Goal: Task Accomplishment & Management: Use online tool/utility

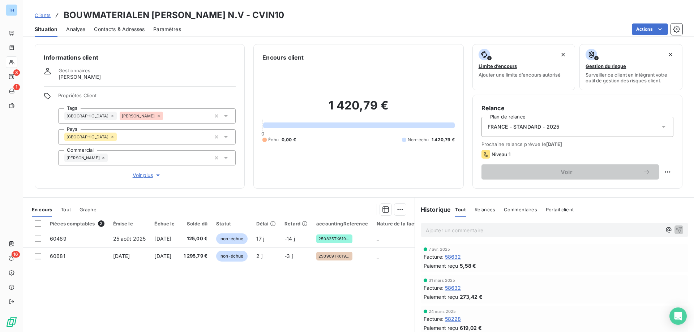
click at [39, 16] on span "Clients" at bounding box center [43, 15] width 16 height 6
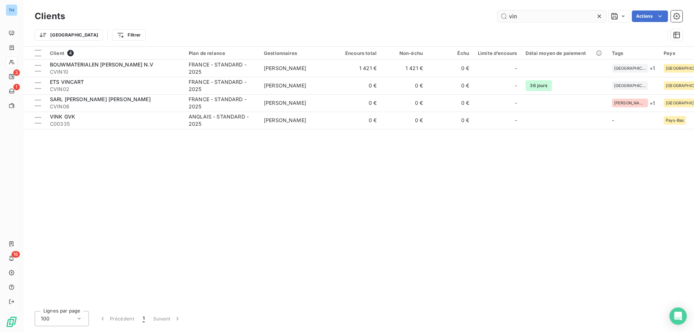
click at [530, 15] on input "vin" at bounding box center [552, 16] width 108 height 12
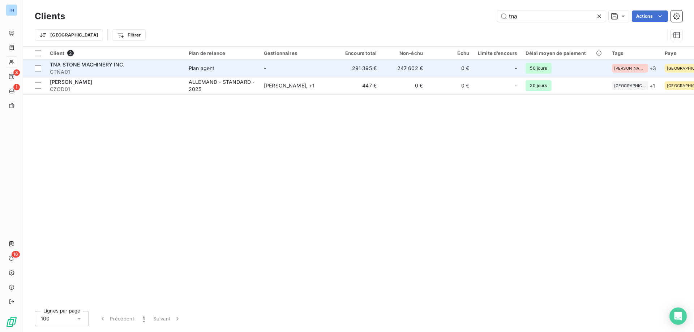
type input "tna"
click at [136, 69] on span "CTNA01" at bounding box center [115, 71] width 130 height 7
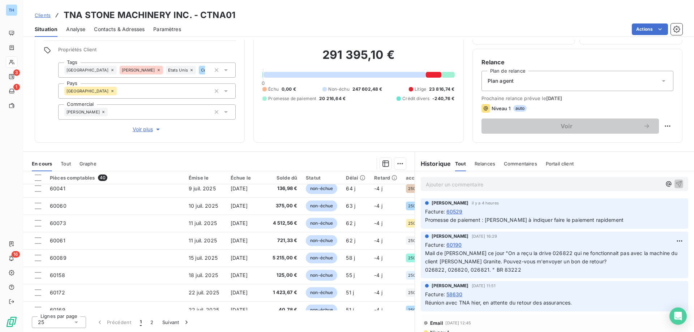
scroll to position [311, 0]
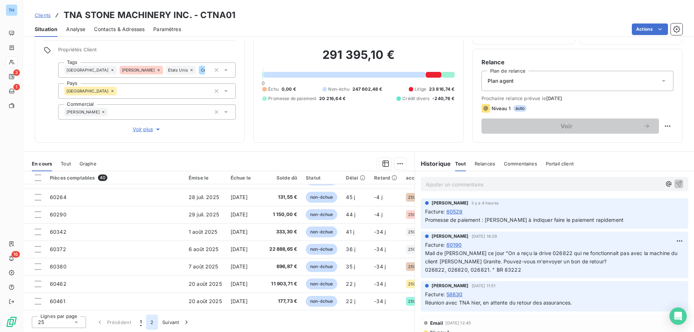
click at [154, 319] on button "2" at bounding box center [152, 322] width 12 height 15
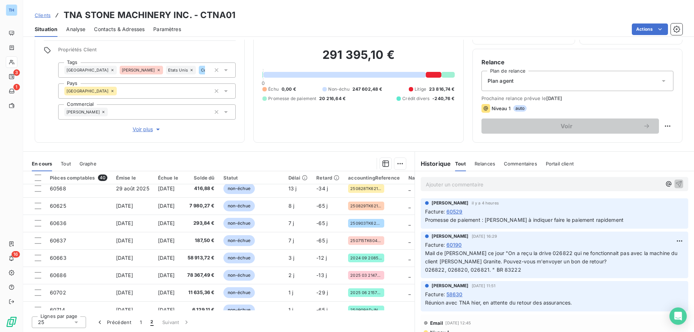
scroll to position [0, 0]
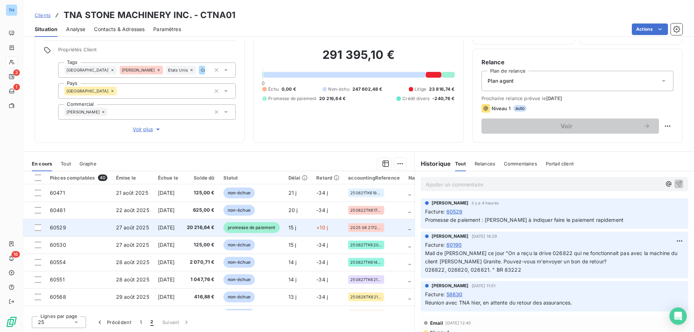
click at [206, 232] on td "20 216,64 €" at bounding box center [201, 227] width 37 height 17
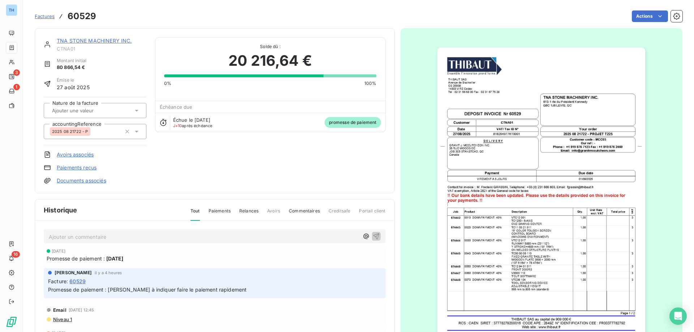
click at [71, 38] on link "TNA STONE MACHINERY INC." at bounding box center [94, 41] width 75 height 6
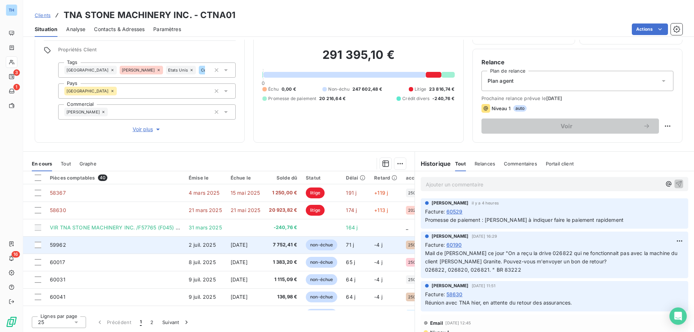
click at [137, 248] on td "59962" at bounding box center [115, 244] width 139 height 17
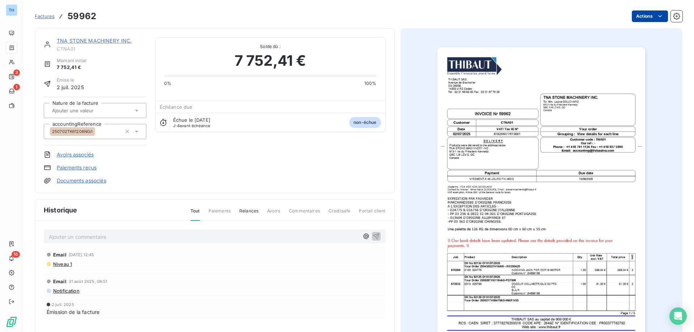
click at [636, 18] on html "TH 3 1 16 Factures 59962 Actions TNA STONE MACHINERY INC. CTNA01 Montant initia…" at bounding box center [347, 166] width 694 height 332
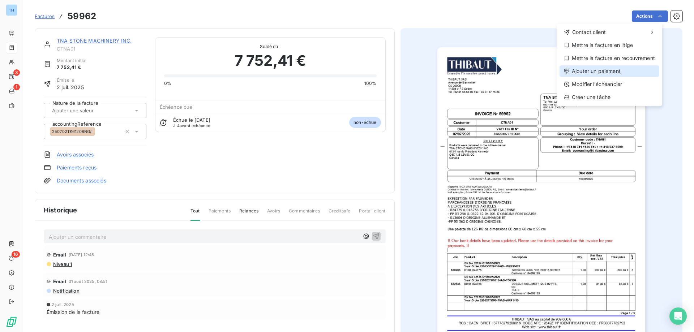
click at [586, 70] on div "Ajouter un paiement" at bounding box center [610, 71] width 100 height 12
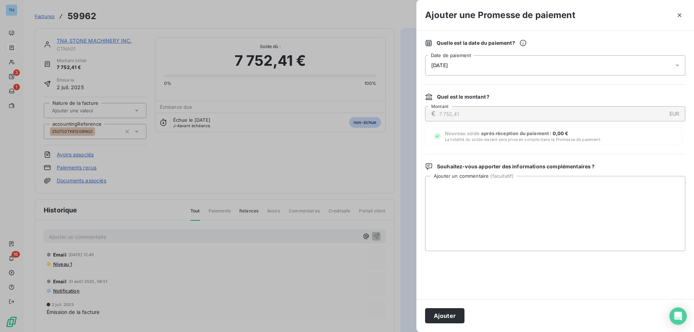
click at [448, 67] on span "[DATE]" at bounding box center [439, 66] width 17 height 6
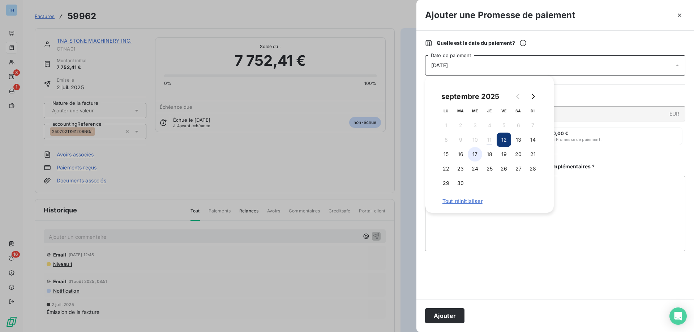
click at [475, 154] on button "17" at bounding box center [475, 154] width 14 height 14
click at [448, 319] on button "Ajouter" at bounding box center [444, 315] width 39 height 15
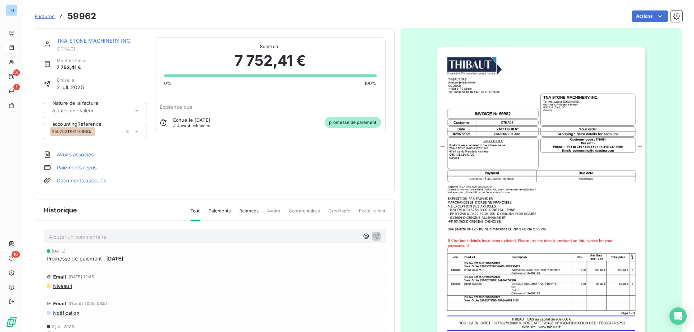
click at [90, 39] on link "TNA STONE MACHINERY INC." at bounding box center [94, 41] width 75 height 6
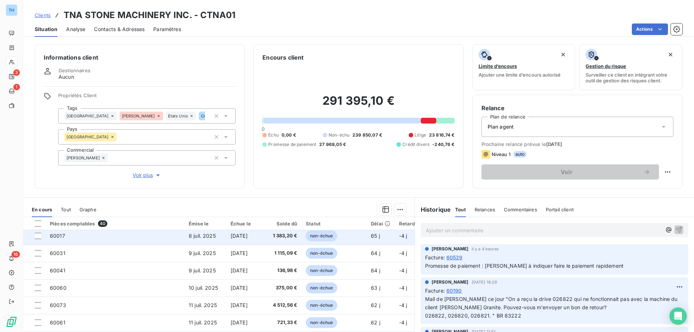
scroll to position [36, 0]
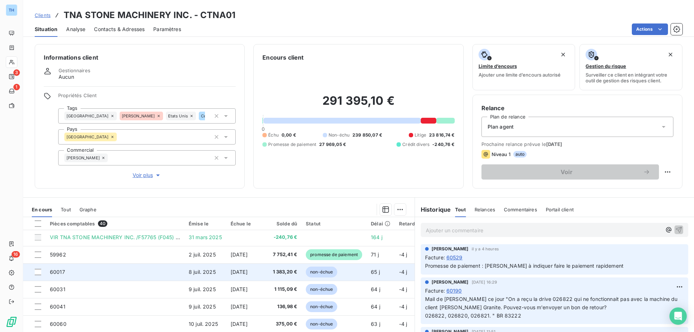
click at [141, 272] on td "60017" at bounding box center [115, 272] width 139 height 17
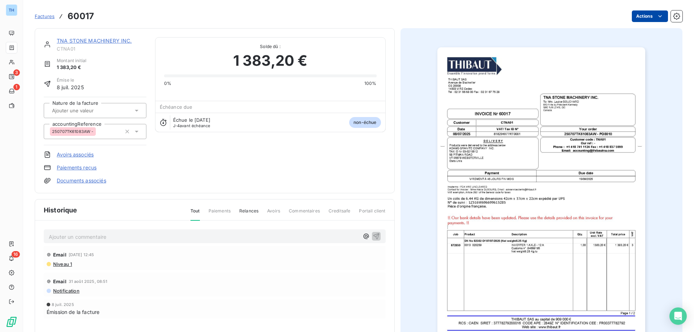
click at [637, 14] on html "TH 3 1 16 Factures 60017 Actions TNA STONE MACHINERY INC. CTNA01 Montant initia…" at bounding box center [347, 166] width 694 height 332
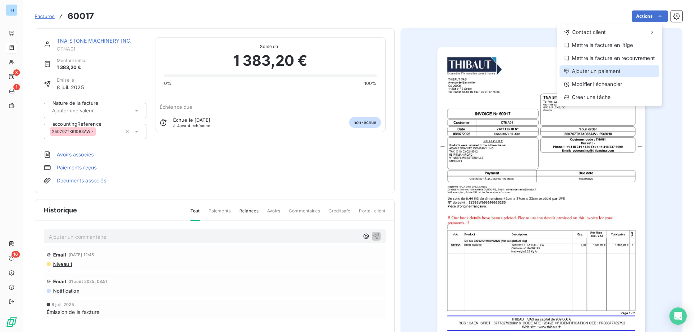
click at [611, 74] on div "Ajouter un paiement" at bounding box center [610, 71] width 100 height 12
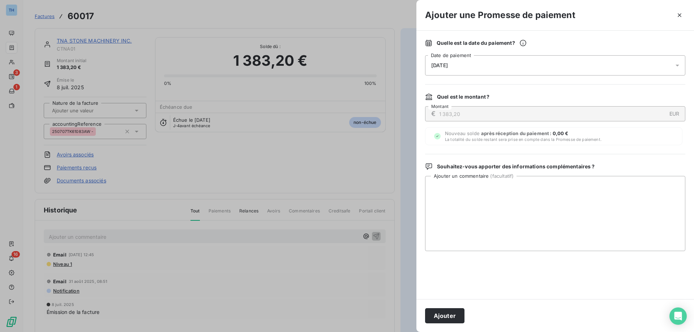
click at [471, 65] on div "[DATE]" at bounding box center [555, 65] width 260 height 20
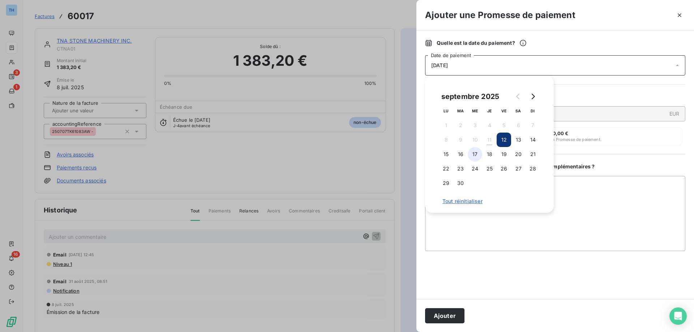
click at [476, 155] on button "17" at bounding box center [475, 154] width 14 height 14
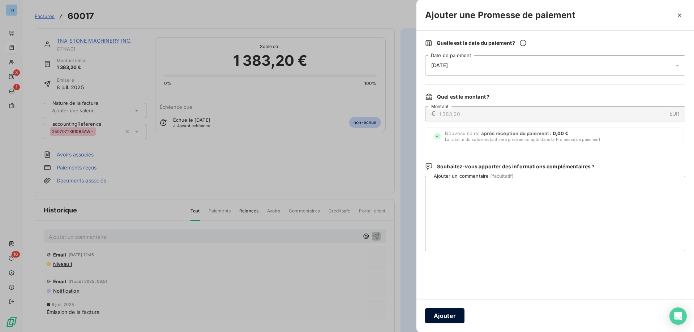
click at [438, 316] on button "Ajouter" at bounding box center [444, 315] width 39 height 15
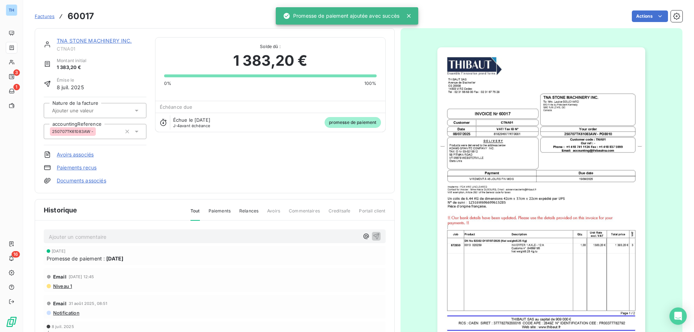
click at [91, 40] on link "TNA STONE MACHINERY INC." at bounding box center [94, 41] width 75 height 6
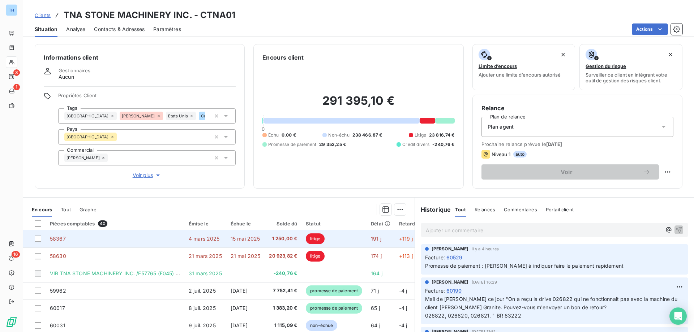
scroll to position [36, 0]
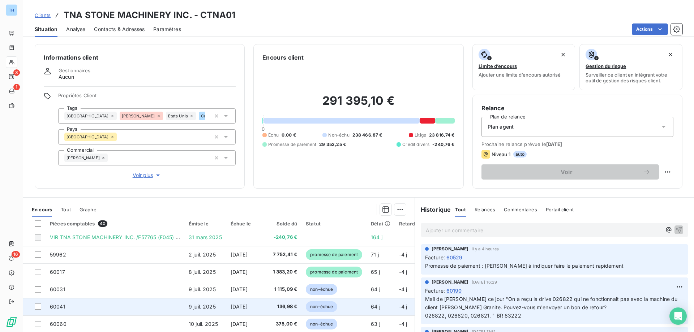
click at [148, 308] on td "60041" at bounding box center [115, 306] width 139 height 17
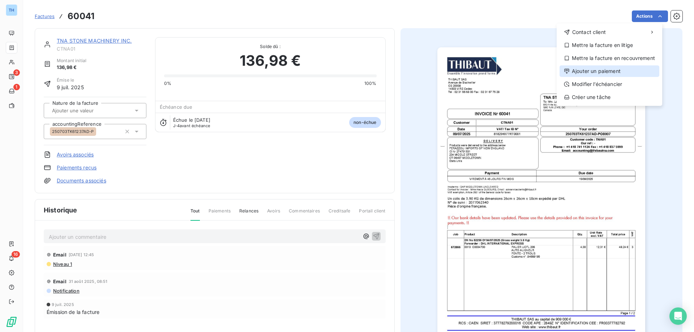
click at [602, 71] on div "Ajouter un paiement" at bounding box center [610, 71] width 100 height 12
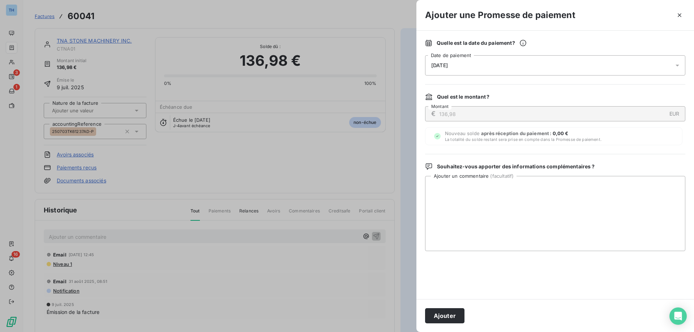
click at [494, 71] on div "[DATE]" at bounding box center [555, 65] width 260 height 20
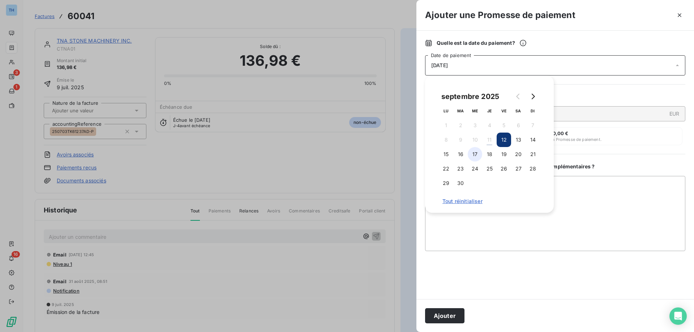
click at [473, 154] on button "17" at bounding box center [475, 154] width 14 height 14
click at [434, 315] on button "Ajouter" at bounding box center [444, 315] width 39 height 15
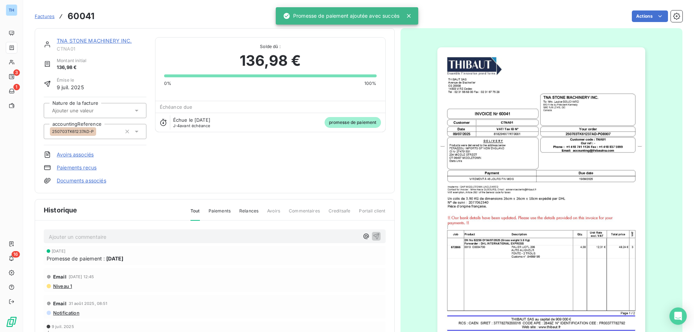
click at [103, 38] on link "TNA STONE MACHINERY INC." at bounding box center [94, 41] width 75 height 6
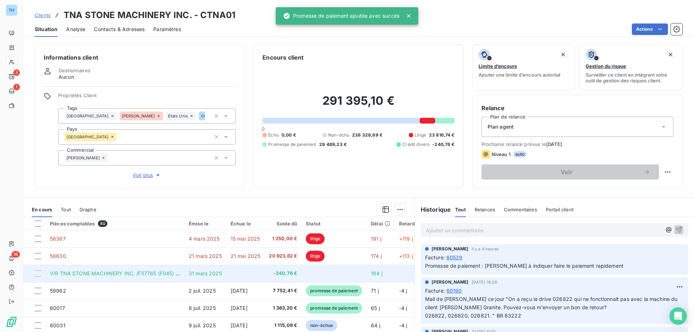
scroll to position [36, 0]
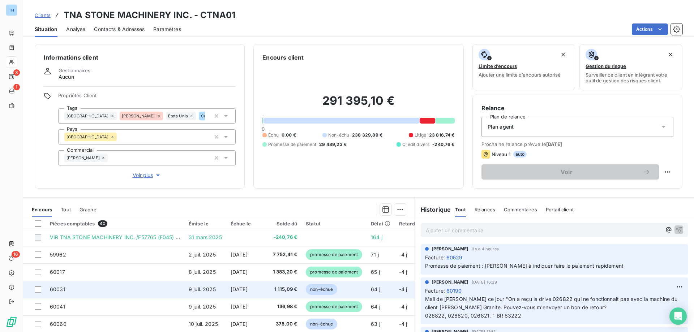
click at [197, 286] on span "9 juil. 2025" at bounding box center [202, 289] width 27 height 6
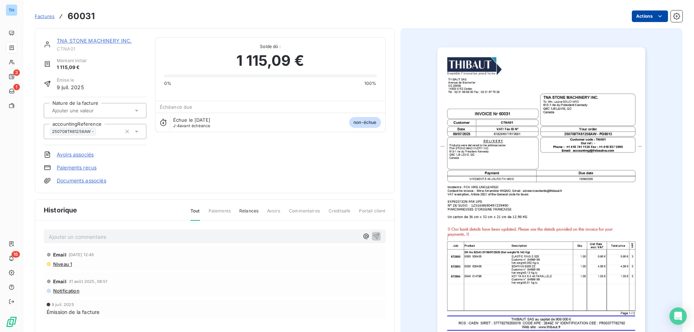
click at [636, 17] on html "TH 3 1 16 Factures 60031 Actions TNA STONE MACHINERY INC. CTNA01 Montant initia…" at bounding box center [347, 166] width 694 height 332
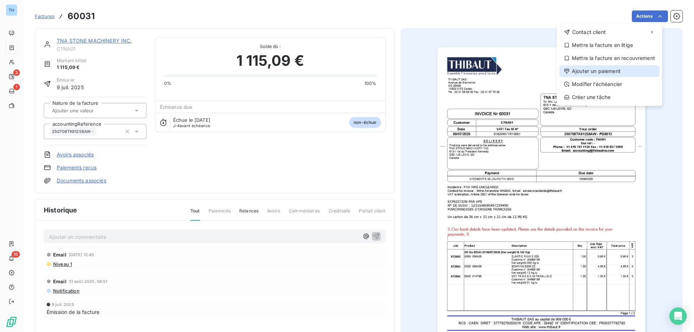
click at [606, 72] on div "Ajouter un paiement" at bounding box center [610, 71] width 100 height 12
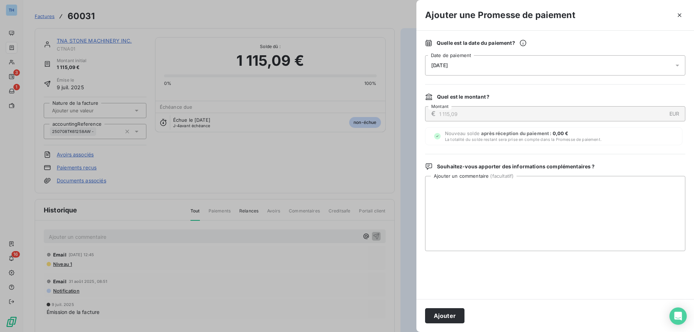
click at [541, 70] on div "[DATE]" at bounding box center [555, 65] width 260 height 20
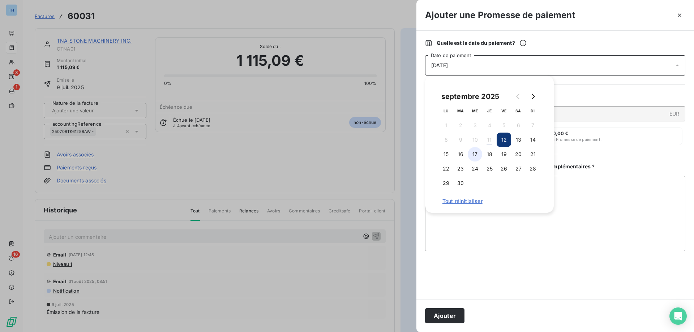
click at [477, 156] on button "17" at bounding box center [475, 154] width 14 height 14
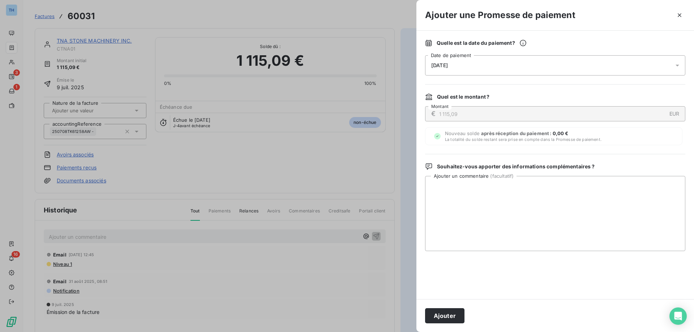
drag, startPoint x: 436, startPoint y: 316, endPoint x: 431, endPoint y: 314, distance: 4.9
click at [436, 316] on button "Ajouter" at bounding box center [444, 315] width 39 height 15
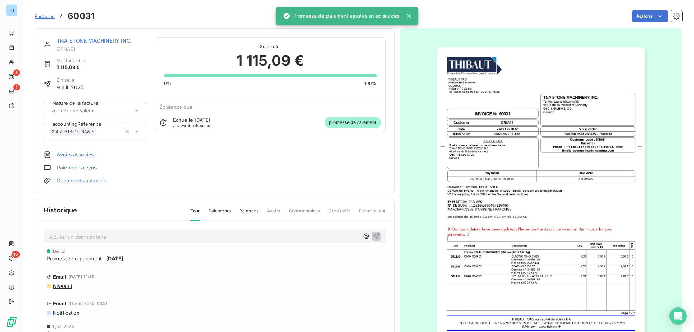
click at [86, 39] on link "TNA STONE MACHINERY INC." at bounding box center [94, 41] width 75 height 6
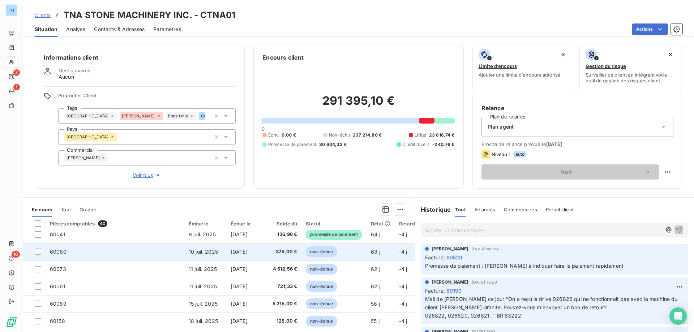
scroll to position [72, 0]
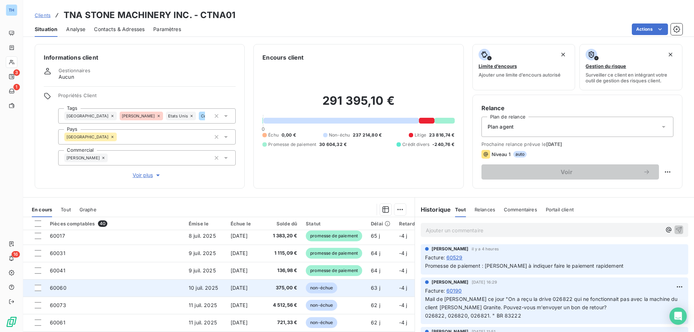
click at [153, 289] on td "60060" at bounding box center [115, 288] width 139 height 17
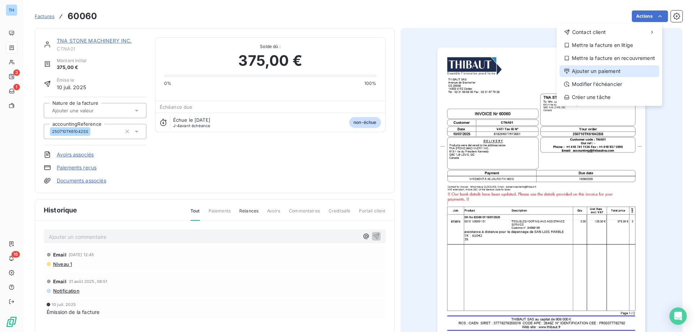
click at [600, 73] on div "Ajouter un paiement" at bounding box center [610, 71] width 100 height 12
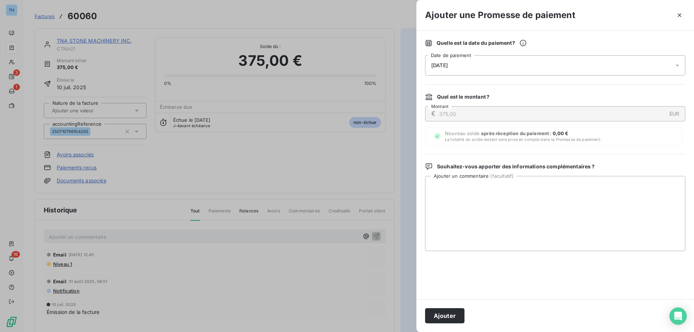
click at [519, 78] on div "Quelle est la date du paiement ? [DATE] Date de paiement Quel est le montant ? …" at bounding box center [556, 165] width 278 height 269
click at [506, 69] on div "[DATE]" at bounding box center [555, 65] width 260 height 20
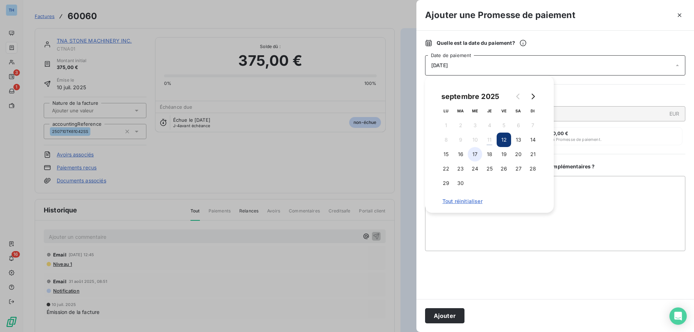
click at [471, 155] on button "17" at bounding box center [475, 154] width 14 height 14
click at [436, 317] on button "Ajouter" at bounding box center [444, 315] width 39 height 15
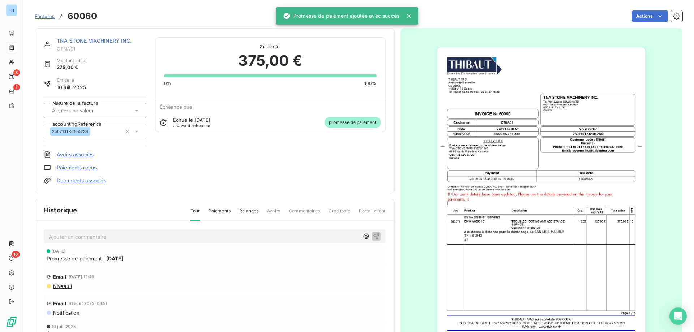
click at [101, 40] on link "TNA STONE MACHINERY INC." at bounding box center [94, 41] width 75 height 6
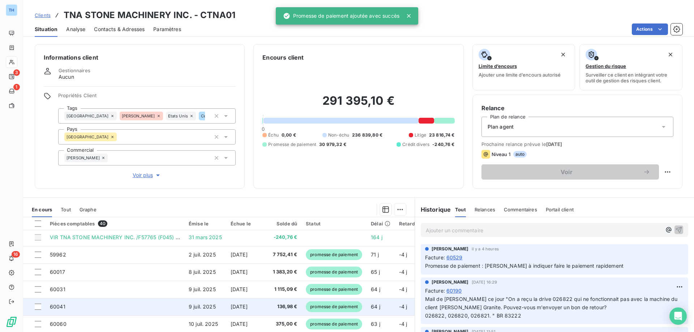
scroll to position [72, 0]
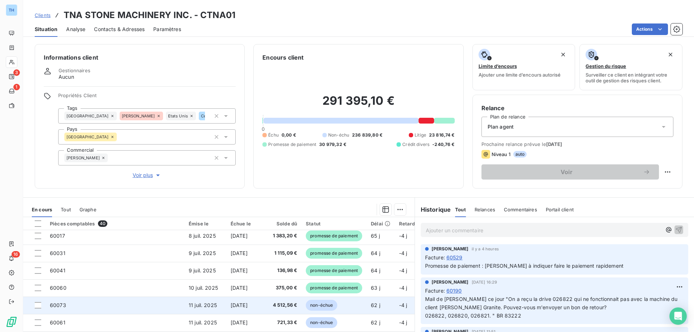
click at [204, 306] on span "11 juil. 2025" at bounding box center [203, 305] width 28 height 6
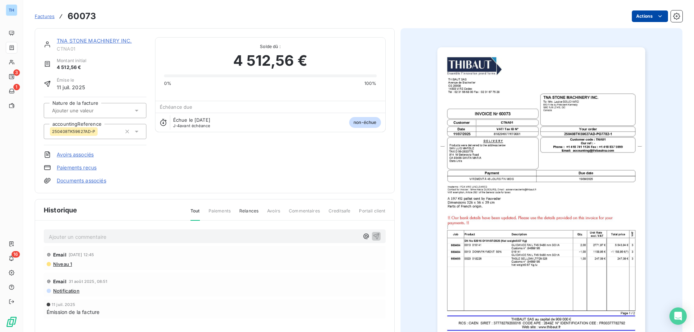
click at [638, 15] on html "TH 3 1 16 Factures 60073 Actions TNA STONE MACHINERY INC. CTNA01 Montant initia…" at bounding box center [347, 166] width 694 height 332
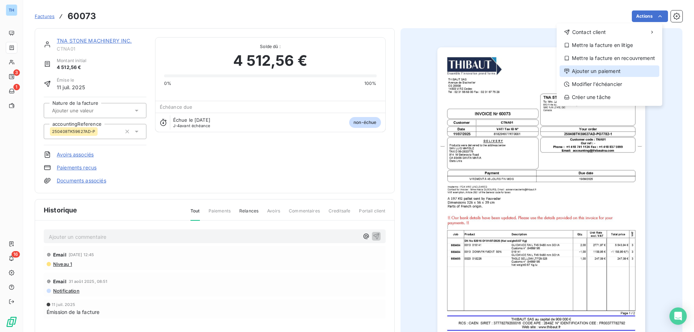
click at [593, 68] on div "Ajouter un paiement" at bounding box center [610, 71] width 100 height 12
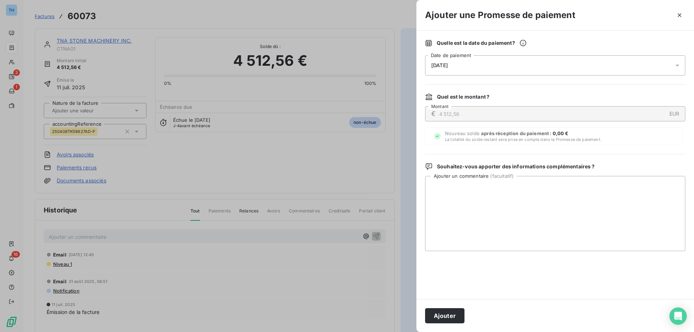
click at [546, 61] on div "[DATE]" at bounding box center [555, 65] width 260 height 20
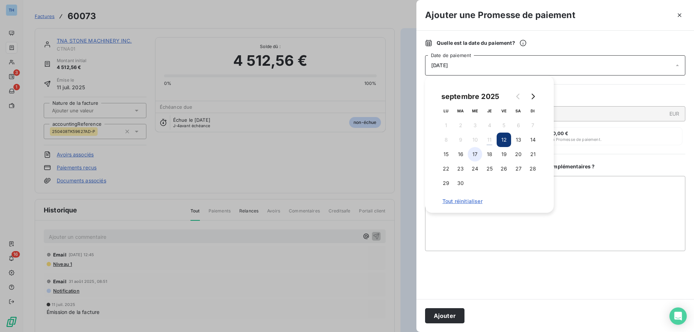
click at [476, 153] on button "17" at bounding box center [475, 154] width 14 height 14
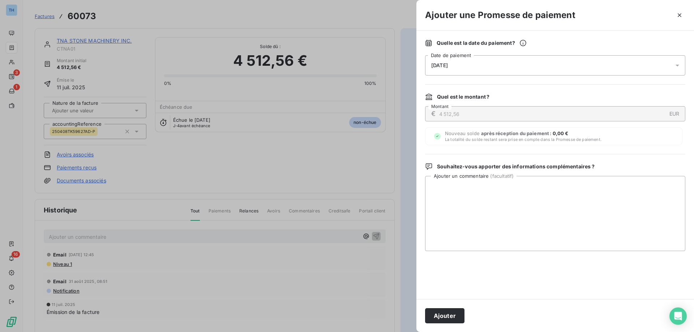
click at [439, 321] on button "Ajouter" at bounding box center [444, 315] width 39 height 15
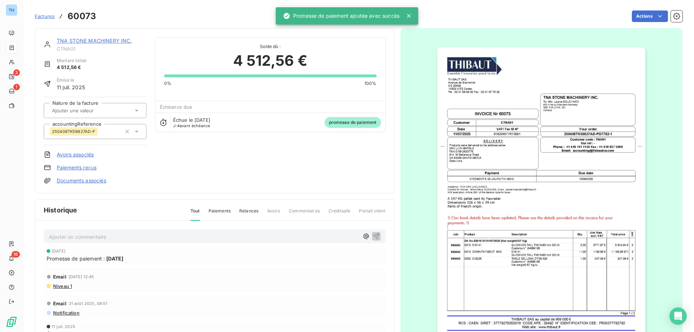
click at [91, 40] on link "TNA STONE MACHINERY INC." at bounding box center [94, 41] width 75 height 6
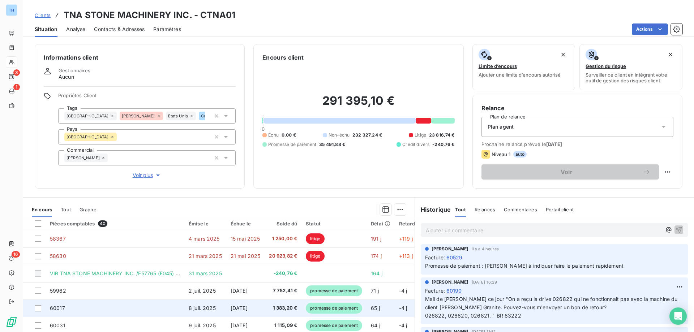
scroll to position [72, 0]
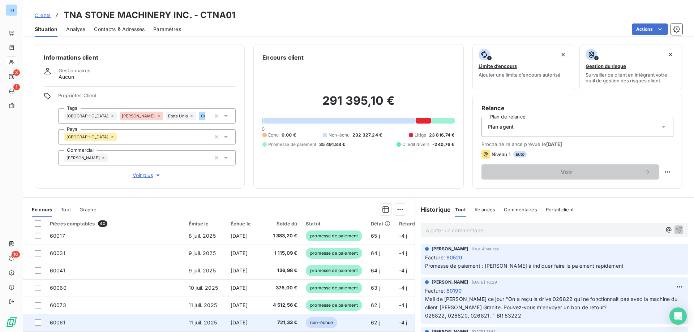
click at [208, 324] on span "11 juil. 2025" at bounding box center [203, 323] width 28 height 6
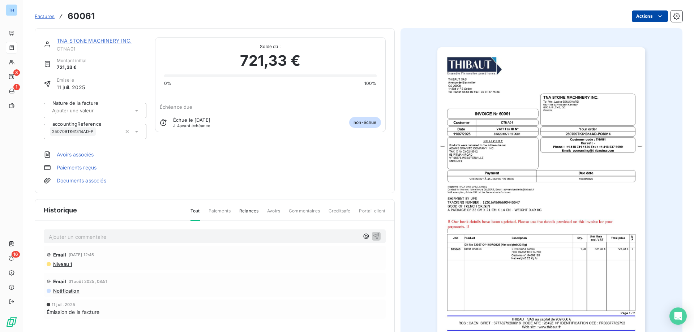
click at [645, 18] on html "TH 3 1 16 Factures 60061 Actions TNA STONE MACHINERY INC. CTNA01 Montant initia…" at bounding box center [347, 166] width 694 height 332
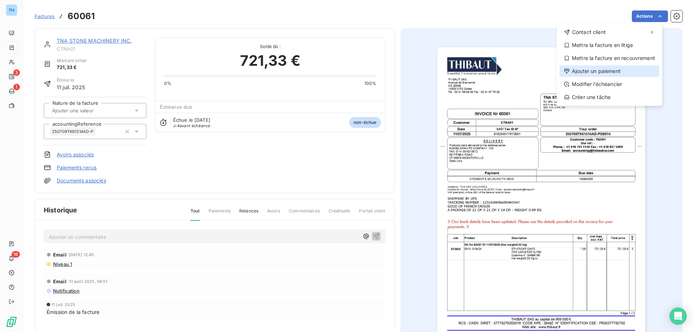
click at [588, 68] on div "Ajouter un paiement" at bounding box center [610, 71] width 100 height 12
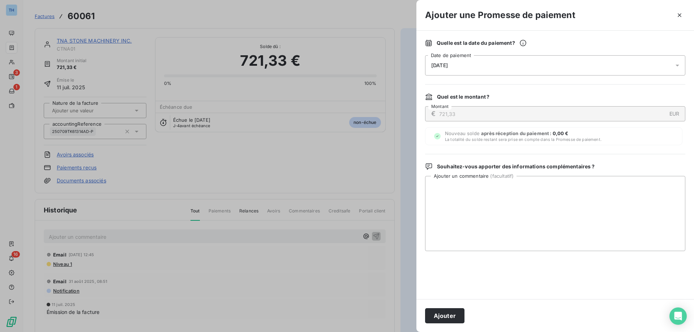
click at [495, 71] on div "[DATE]" at bounding box center [555, 65] width 260 height 20
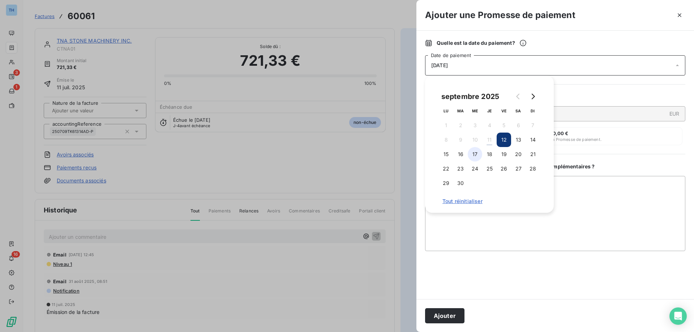
click at [473, 157] on button "17" at bounding box center [475, 154] width 14 height 14
click at [437, 314] on button "Ajouter" at bounding box center [444, 315] width 39 height 15
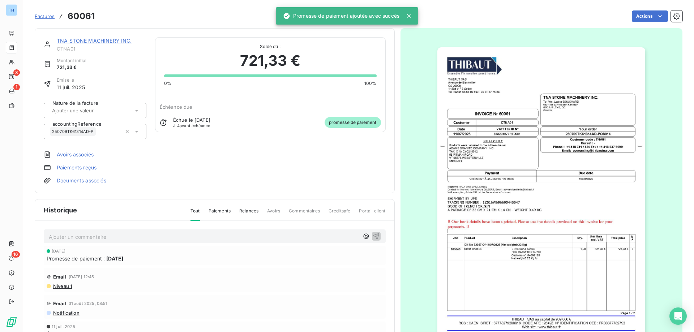
click at [91, 40] on link "TNA STONE MACHINERY INC." at bounding box center [94, 41] width 75 height 6
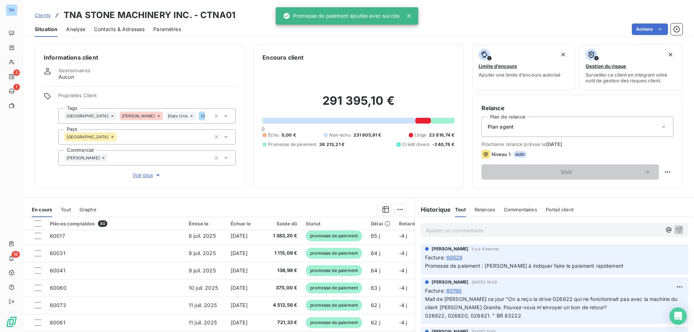
scroll to position [145, 0]
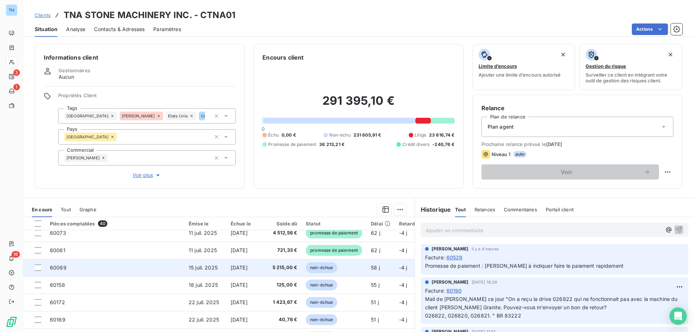
click at [153, 269] on td "60089" at bounding box center [115, 267] width 139 height 17
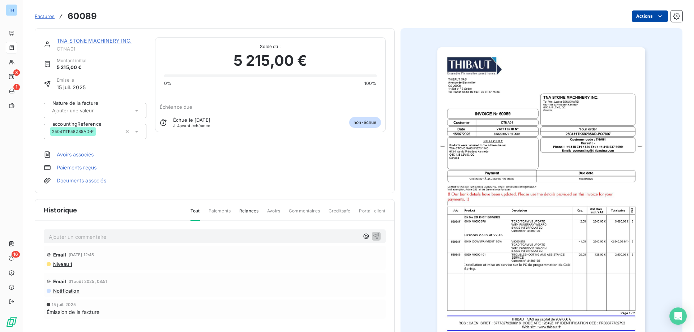
click at [631, 10] on html "TH 3 1 16 Factures 60089 Actions TNA STONE MACHINERY INC. CTNA01 Montant initia…" at bounding box center [347, 166] width 694 height 332
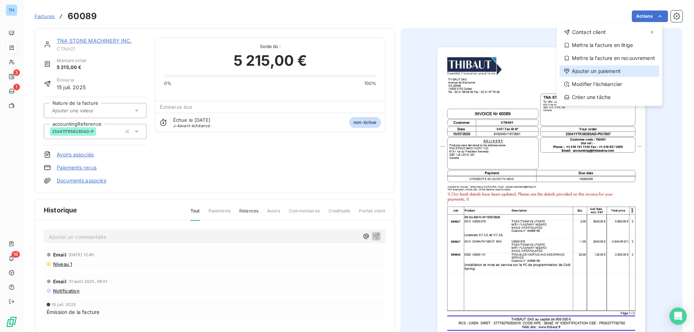
click at [596, 70] on div "Ajouter un paiement" at bounding box center [610, 71] width 100 height 12
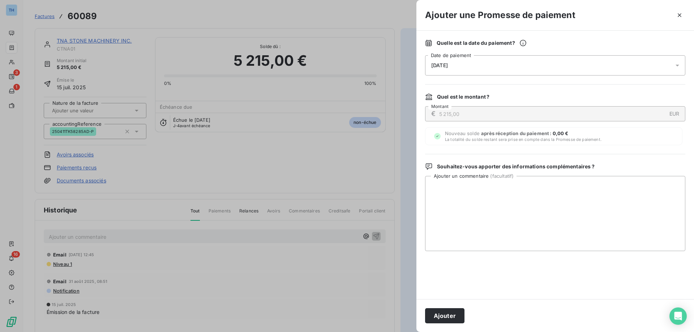
click at [485, 66] on div "[DATE]" at bounding box center [555, 65] width 260 height 20
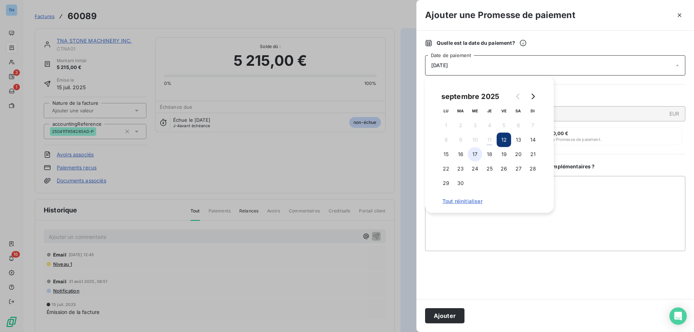
click at [474, 154] on button "17" at bounding box center [475, 154] width 14 height 14
click at [440, 312] on button "Ajouter" at bounding box center [444, 315] width 39 height 15
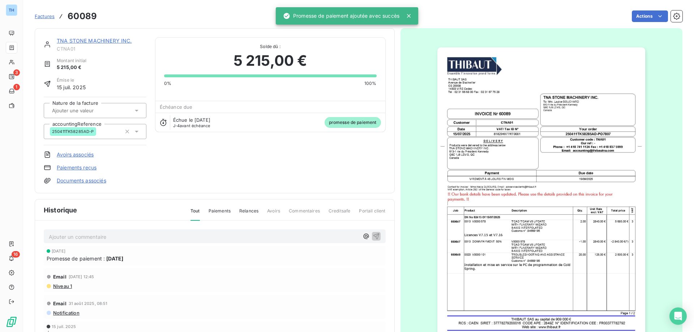
click at [103, 40] on link "TNA STONE MACHINERY INC." at bounding box center [94, 41] width 75 height 6
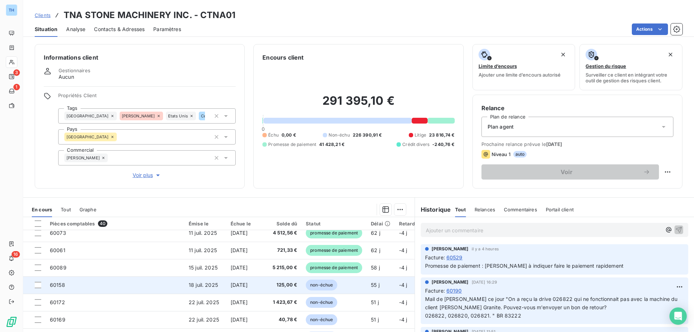
scroll to position [181, 0]
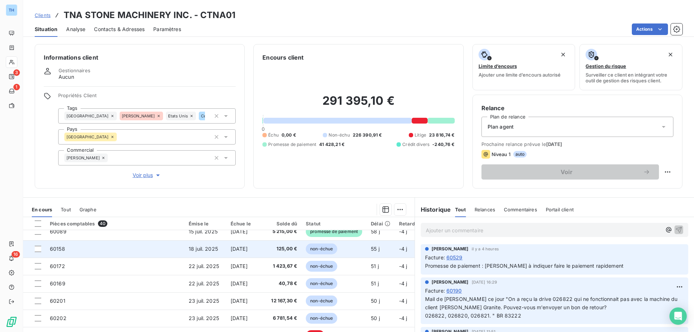
click at [168, 249] on td "60158" at bounding box center [115, 248] width 139 height 17
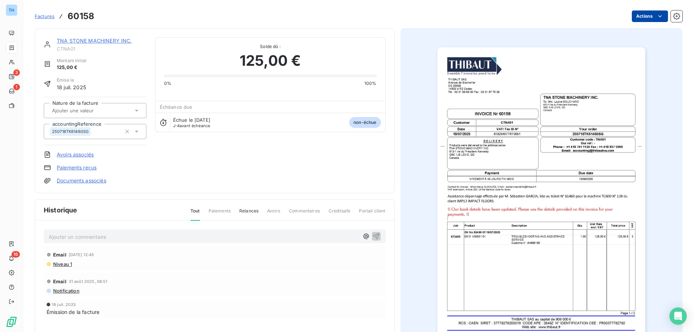
click at [638, 18] on html "TH 3 1 16 Factures 60158 Actions TNA STONE MACHINERY INC. CTNA01 Montant initia…" at bounding box center [347, 166] width 694 height 332
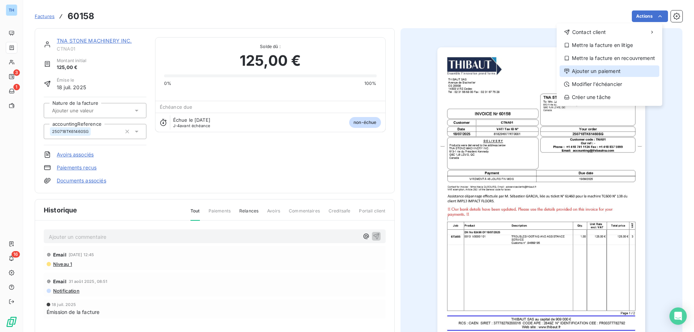
click at [602, 69] on div "Ajouter un paiement" at bounding box center [610, 71] width 100 height 12
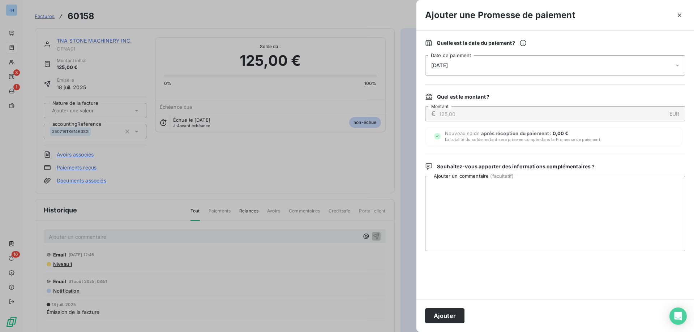
click at [448, 68] on span "[DATE]" at bounding box center [439, 66] width 17 height 6
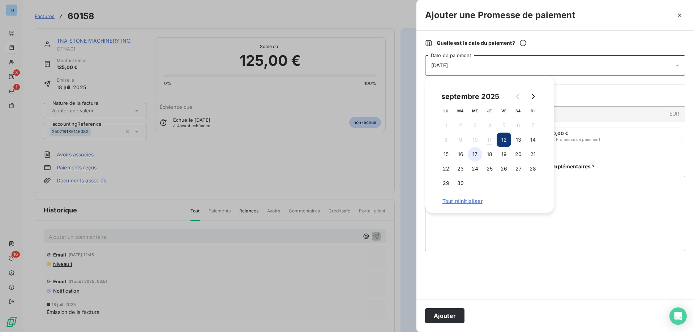
click at [479, 154] on button "17" at bounding box center [475, 154] width 14 height 14
click at [448, 317] on button "Ajouter" at bounding box center [444, 315] width 39 height 15
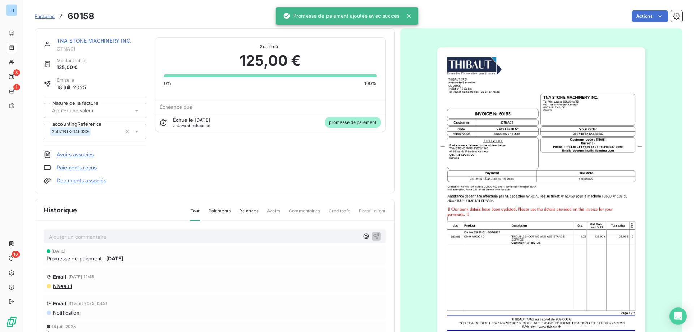
click at [81, 38] on link "TNA STONE MACHINERY INC." at bounding box center [94, 41] width 75 height 6
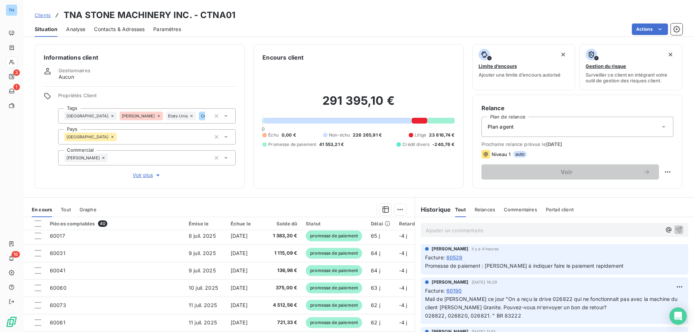
scroll to position [145, 0]
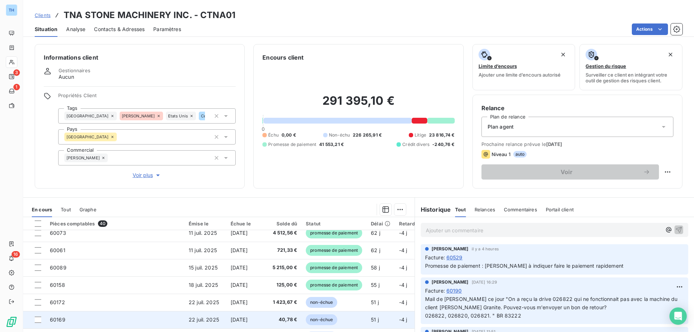
click at [208, 319] on span "22 juil. 2025" at bounding box center [204, 320] width 30 height 6
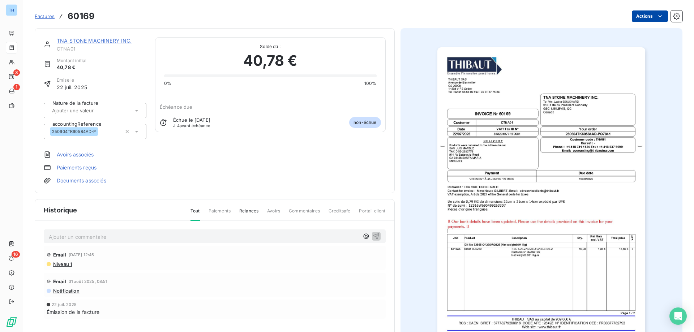
click at [632, 13] on html "TH 3 1 16 Factures 60169 Actions TNA STONE MACHINERY INC. CTNA01 Montant initia…" at bounding box center [347, 166] width 694 height 332
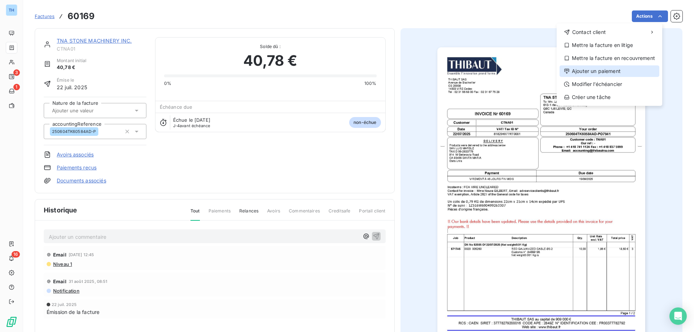
click at [601, 72] on div "Ajouter un paiement" at bounding box center [610, 71] width 100 height 12
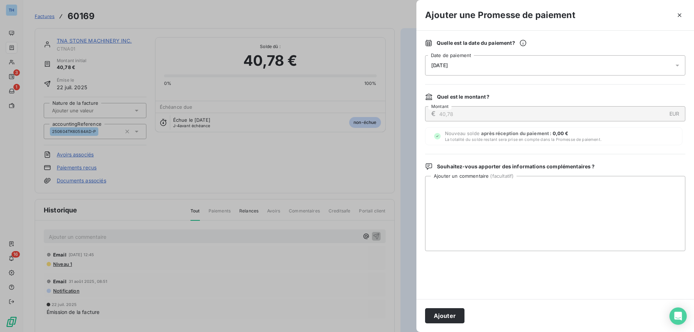
click at [553, 68] on div "[DATE]" at bounding box center [555, 65] width 260 height 20
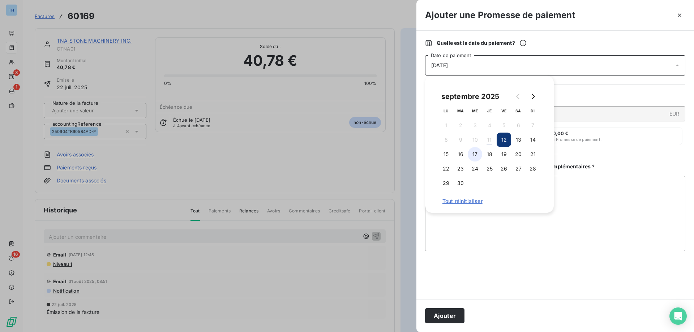
click at [476, 154] on button "17" at bounding box center [475, 154] width 14 height 14
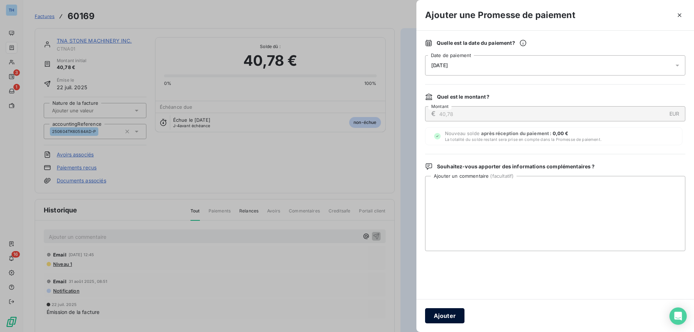
click at [445, 315] on button "Ajouter" at bounding box center [444, 315] width 39 height 15
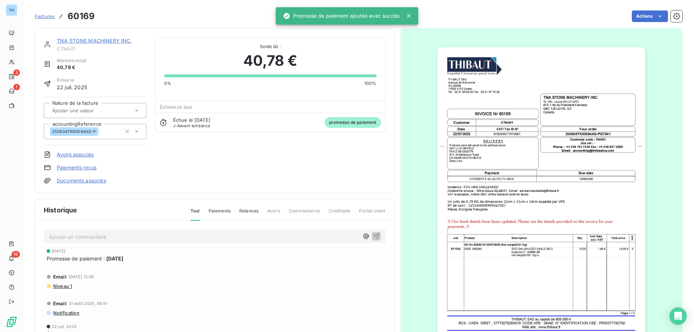
click at [101, 38] on link "TNA STONE MACHINERY INC." at bounding box center [94, 41] width 75 height 6
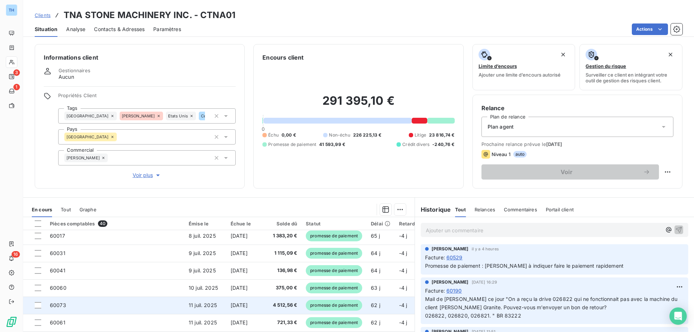
scroll to position [181, 0]
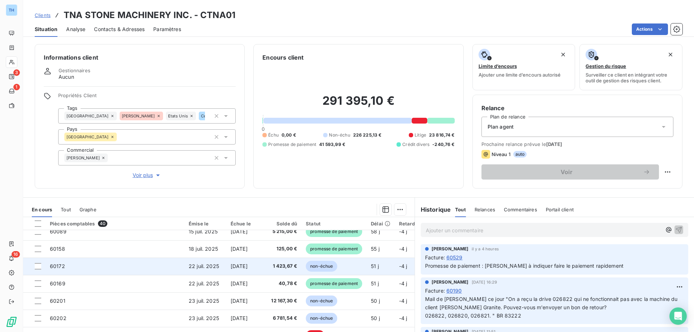
click at [165, 268] on td "60172" at bounding box center [115, 266] width 139 height 17
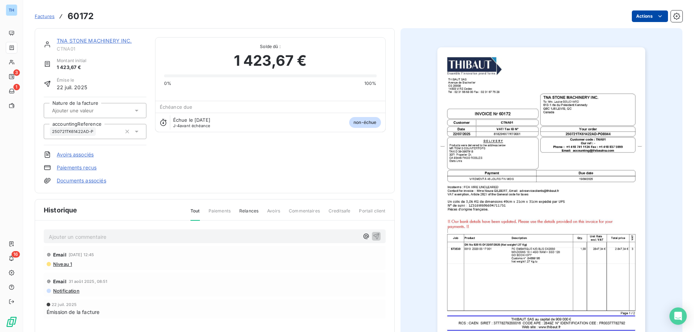
click at [630, 20] on html "TH 3 1 16 Factures 60172 Actions TNA STONE MACHINERY INC. CTNA01 Montant initia…" at bounding box center [347, 166] width 694 height 332
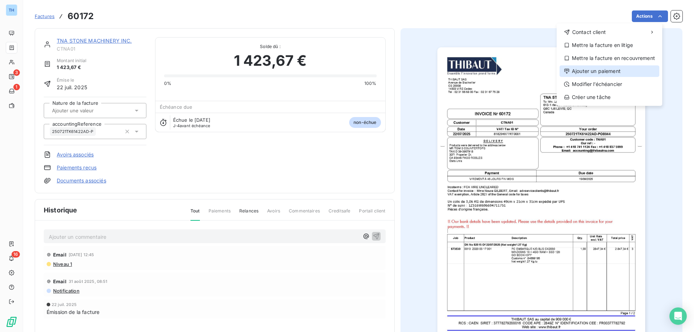
click at [586, 68] on div "Ajouter un paiement" at bounding box center [610, 71] width 100 height 12
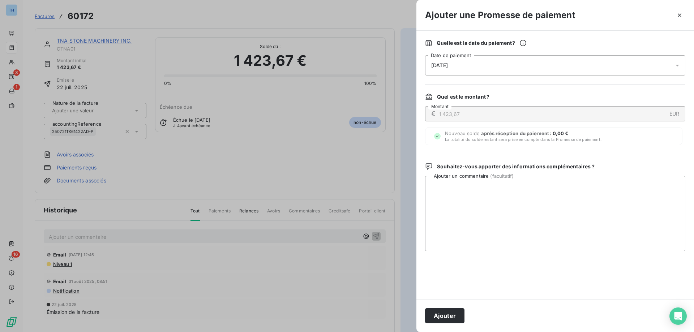
click at [500, 66] on div "[DATE]" at bounding box center [555, 65] width 260 height 20
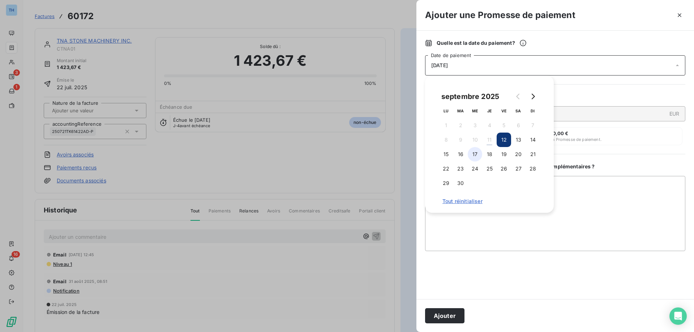
click at [475, 154] on button "17" at bounding box center [475, 154] width 14 height 14
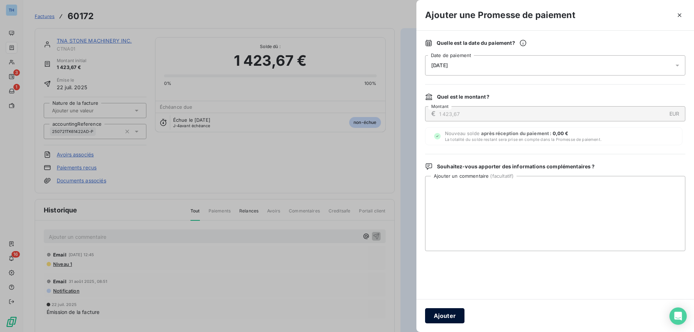
click at [447, 315] on button "Ajouter" at bounding box center [444, 315] width 39 height 15
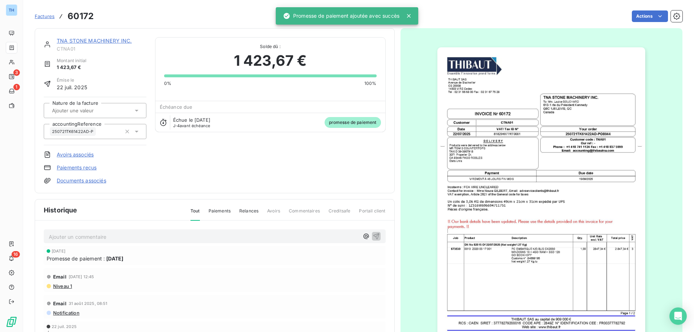
click at [95, 38] on link "TNA STONE MACHINERY INC." at bounding box center [94, 41] width 75 height 6
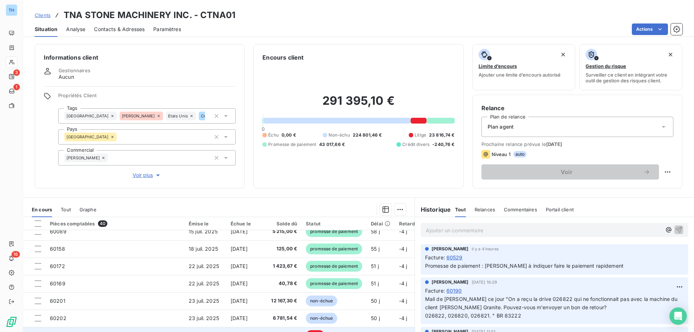
scroll to position [217, 0]
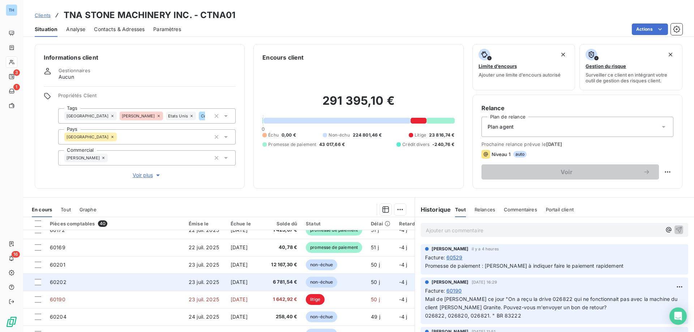
click at [171, 280] on td "60202" at bounding box center [115, 282] width 139 height 17
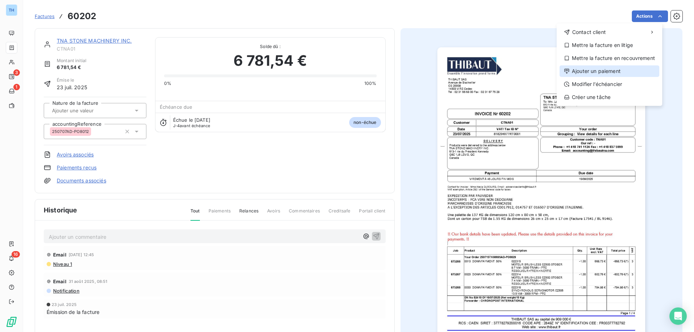
click at [595, 73] on div "Ajouter un paiement" at bounding box center [610, 71] width 100 height 12
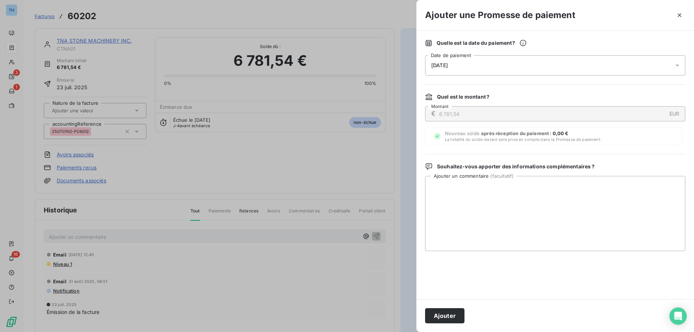
click at [537, 69] on div "[DATE]" at bounding box center [555, 65] width 260 height 20
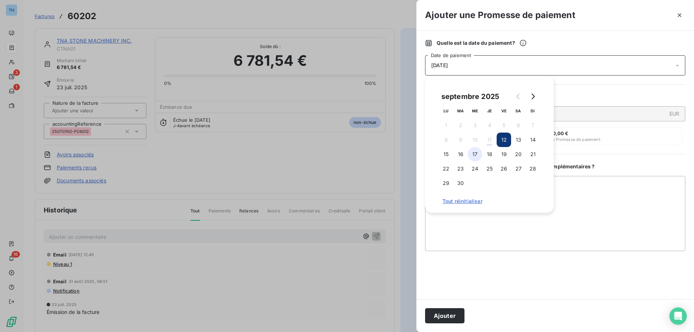
click at [478, 154] on button "17" at bounding box center [475, 154] width 14 height 14
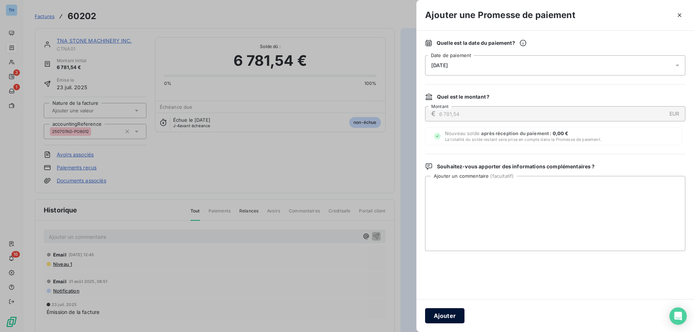
click at [448, 313] on button "Ajouter" at bounding box center [444, 315] width 39 height 15
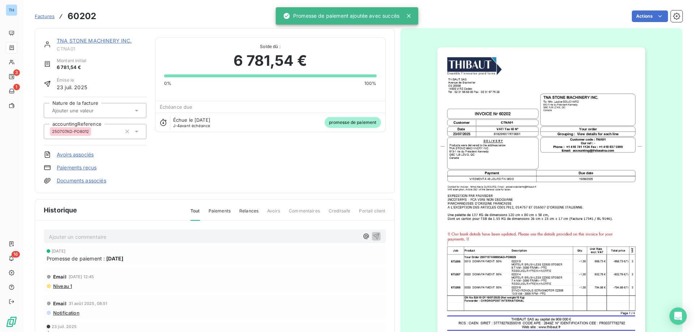
click at [106, 40] on link "TNA STONE MACHINERY INC." at bounding box center [94, 41] width 75 height 6
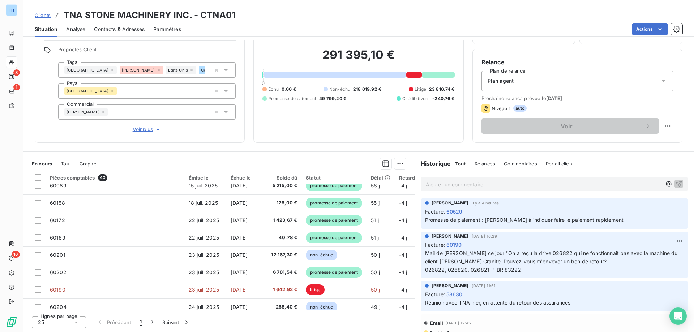
scroll to position [217, 0]
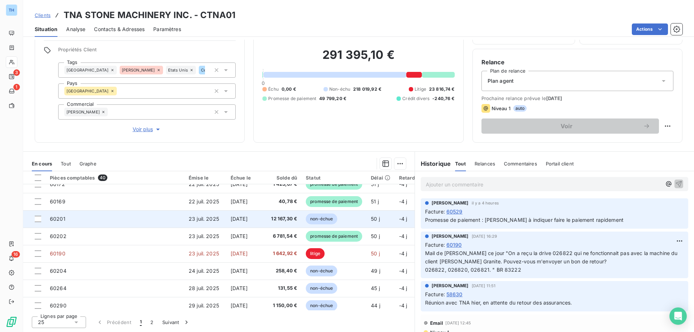
click at [159, 220] on td "60201" at bounding box center [115, 218] width 139 height 17
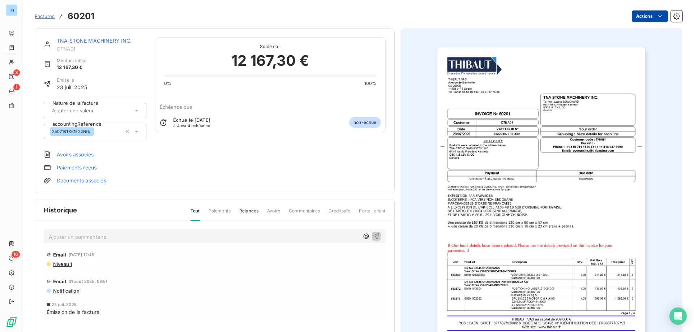
click at [648, 15] on html "TH 3 1 16 Factures 60201 Actions TNA STONE MACHINERY INC. CTNA01 Montant initia…" at bounding box center [347, 166] width 694 height 332
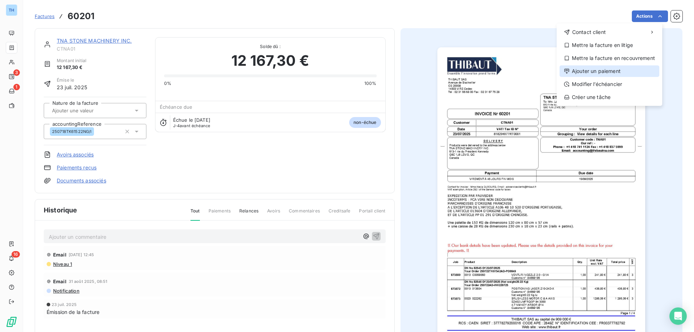
click at [586, 69] on div "Ajouter un paiement" at bounding box center [610, 71] width 100 height 12
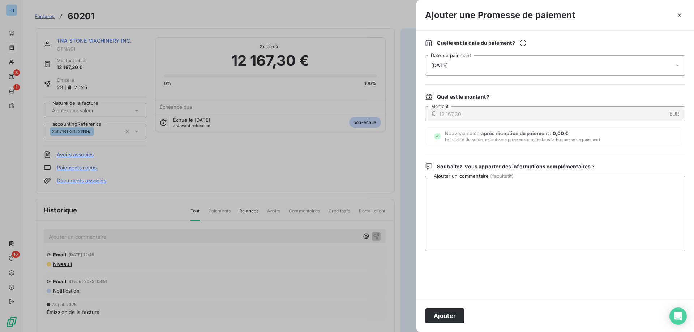
click at [520, 64] on div "[DATE]" at bounding box center [555, 65] width 260 height 20
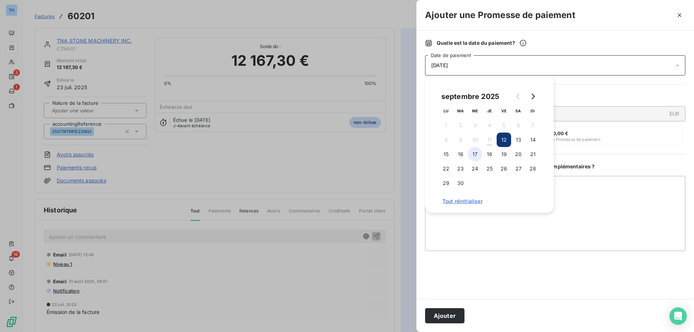
click at [476, 153] on button "17" at bounding box center [475, 154] width 14 height 14
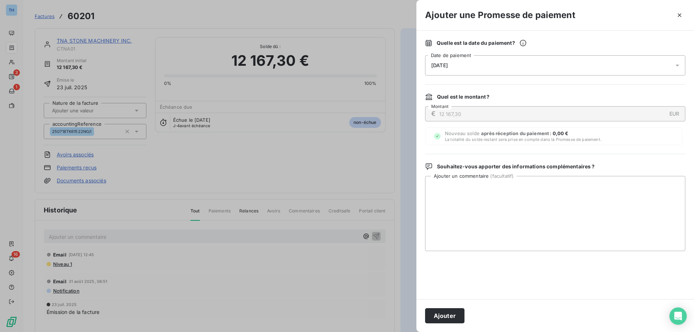
click at [451, 320] on button "Ajouter" at bounding box center [444, 315] width 39 height 15
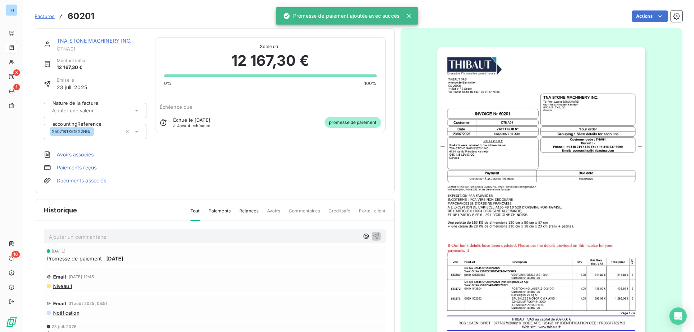
click at [100, 40] on link "TNA STONE MACHINERY INC." at bounding box center [94, 41] width 75 height 6
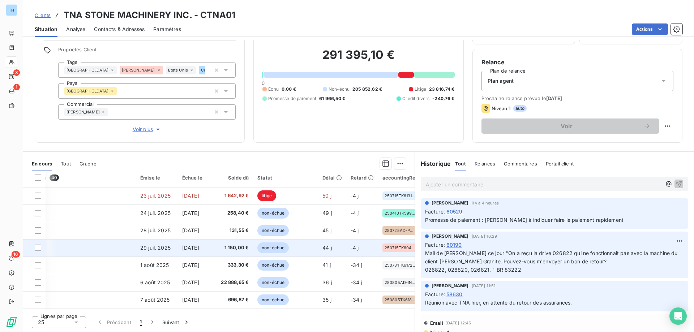
scroll to position [311, 48]
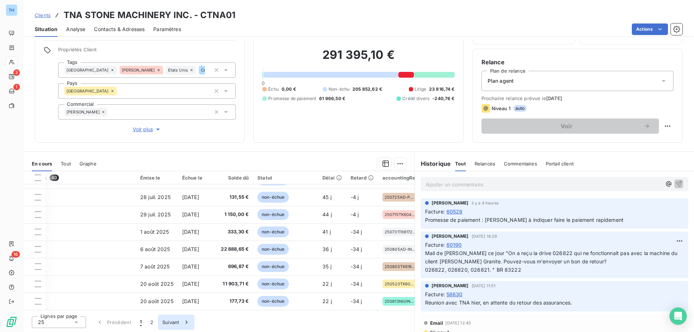
click at [169, 324] on button "Suivant" at bounding box center [176, 322] width 37 height 15
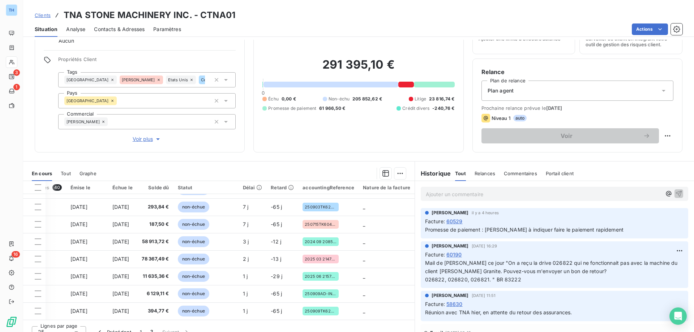
scroll to position [46, 0]
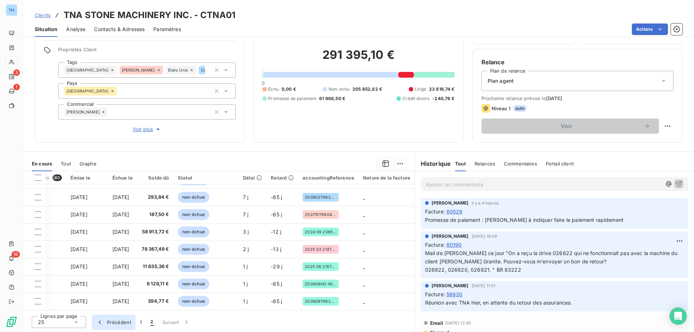
click at [129, 323] on button "Précédent" at bounding box center [114, 322] width 44 height 15
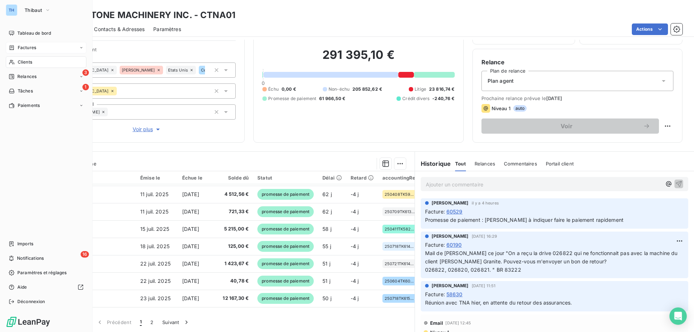
click at [20, 49] on span "Factures" at bounding box center [27, 47] width 18 height 7
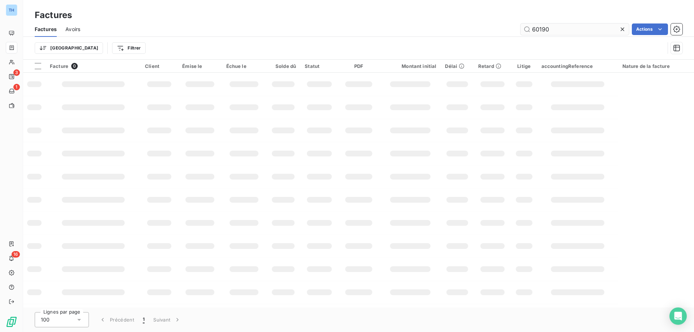
click at [556, 27] on input "60190" at bounding box center [575, 30] width 108 height 12
type input "59068"
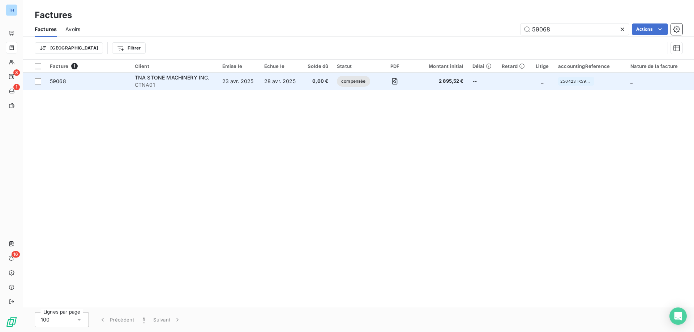
click at [232, 83] on td "23 avr. 2025" at bounding box center [239, 81] width 42 height 17
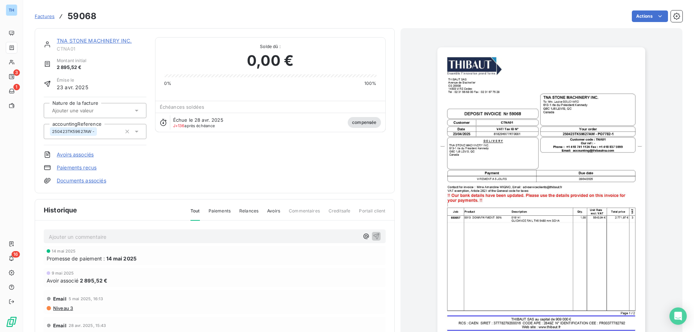
click at [74, 156] on link "Avoirs associés" at bounding box center [75, 154] width 37 height 7
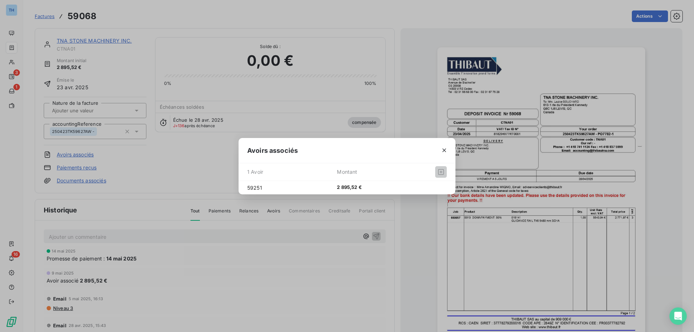
click at [444, 150] on icon "button" at bounding box center [445, 151] width 4 height 4
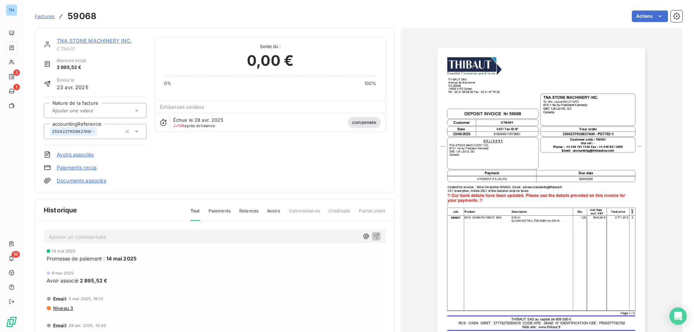
click at [73, 39] on link "TNA STONE MACHINERY INC." at bounding box center [94, 41] width 75 height 6
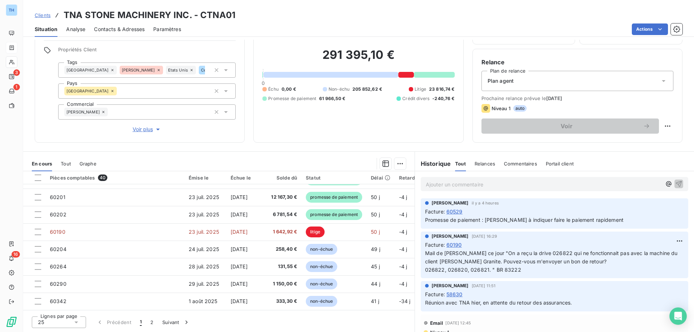
scroll to position [202, 0]
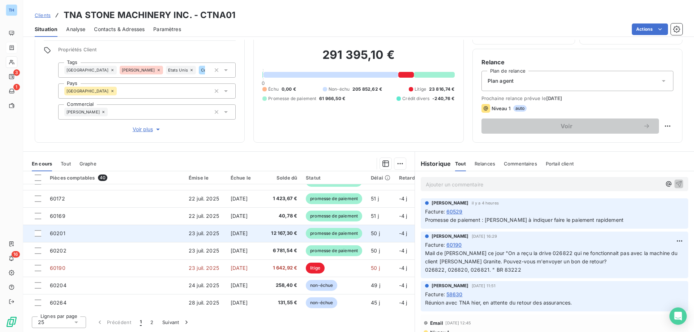
click at [132, 237] on td "60201" at bounding box center [115, 233] width 139 height 17
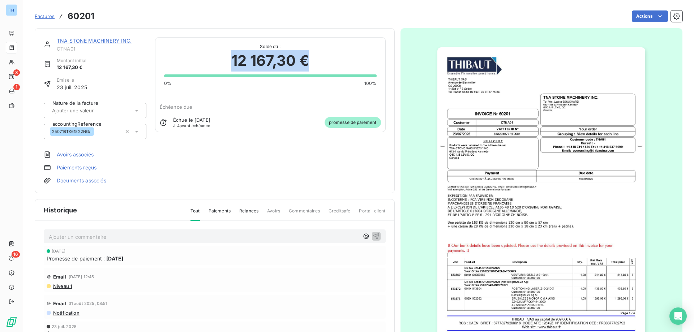
drag, startPoint x: 315, startPoint y: 63, endPoint x: 231, endPoint y: 59, distance: 83.6
click at [231, 59] on div "12 167,30 €" at bounding box center [270, 61] width 213 height 22
copy span "12 167,30 €"
click at [110, 40] on link "TNA STONE MACHINERY INC." at bounding box center [94, 41] width 75 height 6
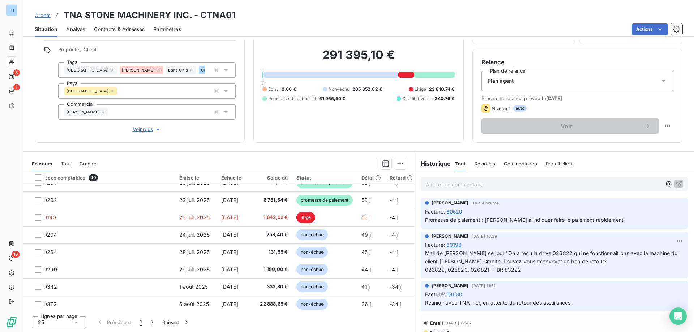
scroll to position [253, 0]
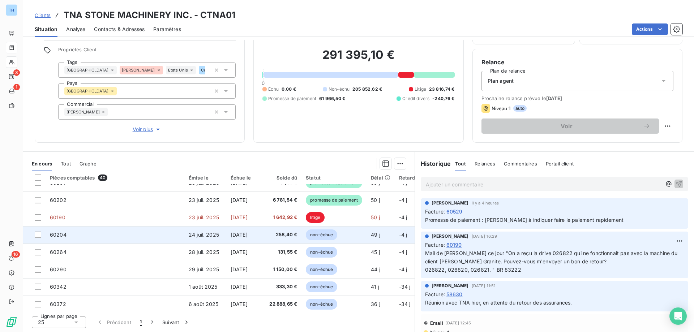
click at [125, 235] on td "60204" at bounding box center [115, 234] width 139 height 17
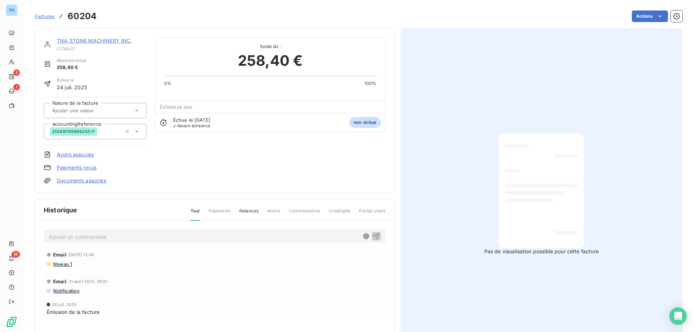
click at [93, 41] on link "TNA STONE MACHINERY INC." at bounding box center [94, 41] width 75 height 6
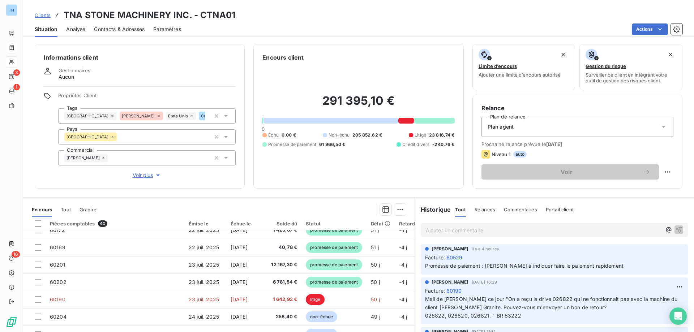
scroll to position [253, 0]
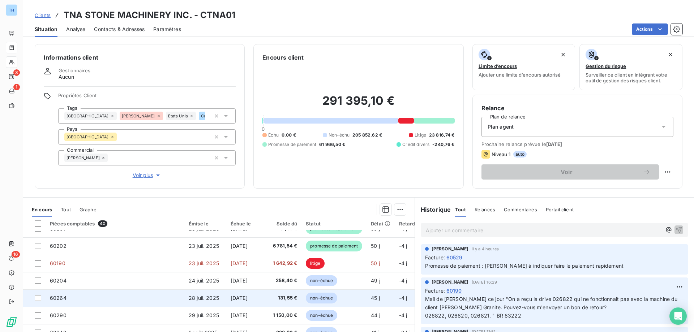
click at [150, 297] on td "60264" at bounding box center [115, 298] width 139 height 17
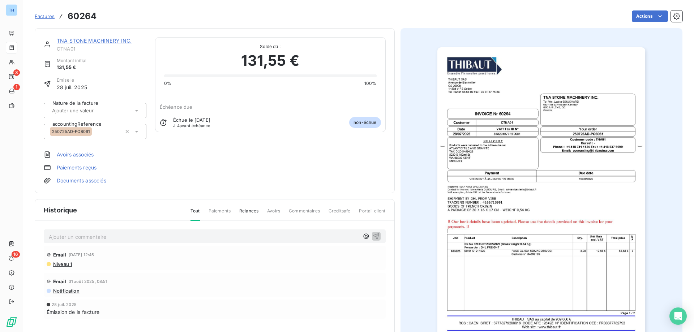
click at [89, 40] on link "TNA STONE MACHINERY INC." at bounding box center [94, 41] width 75 height 6
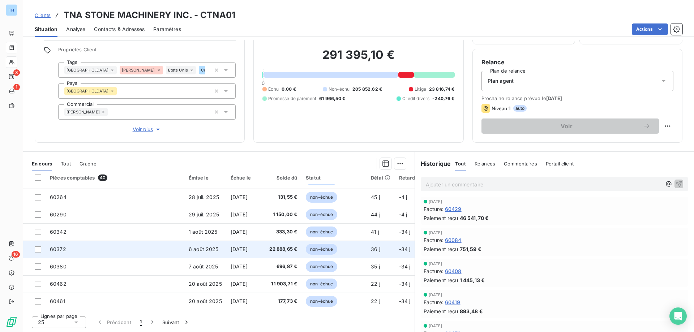
scroll to position [239, 0]
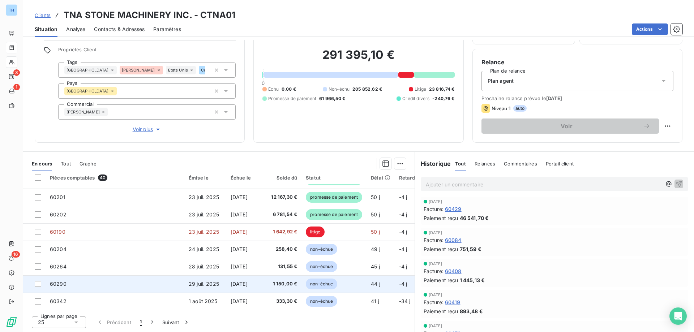
click at [104, 285] on td "60290" at bounding box center [115, 284] width 139 height 17
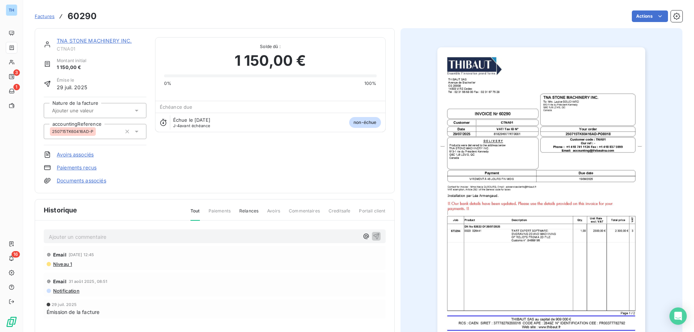
click at [109, 38] on link "TNA STONE MACHINERY INC." at bounding box center [94, 41] width 75 height 6
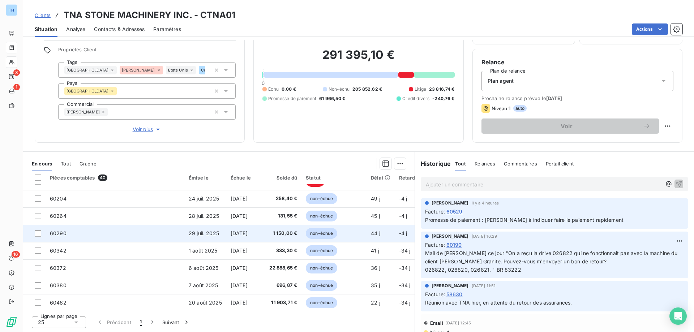
scroll to position [311, 0]
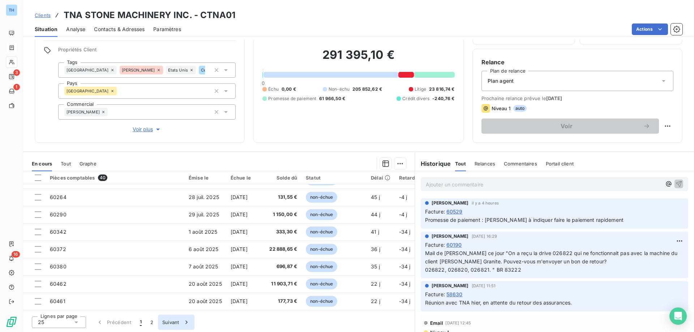
click at [174, 319] on button "Suivant" at bounding box center [176, 322] width 37 height 15
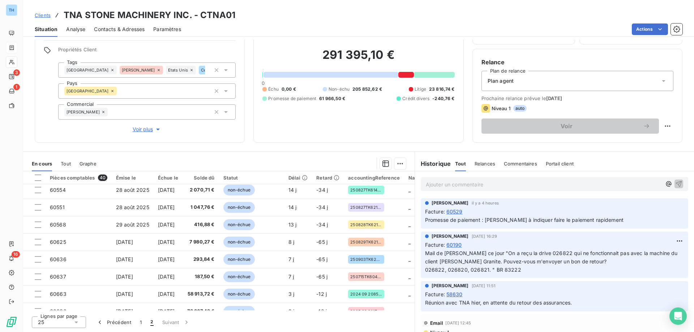
scroll to position [137, 0]
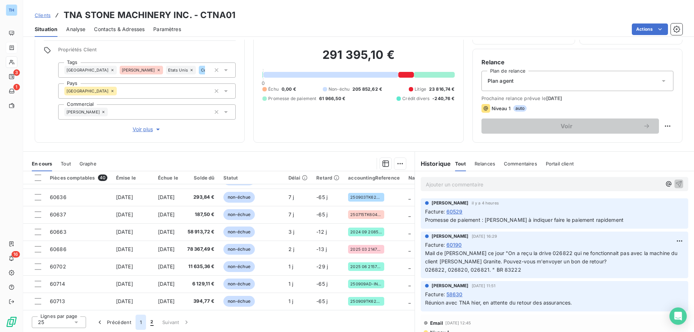
click at [139, 325] on button "1" at bounding box center [141, 322] width 10 height 15
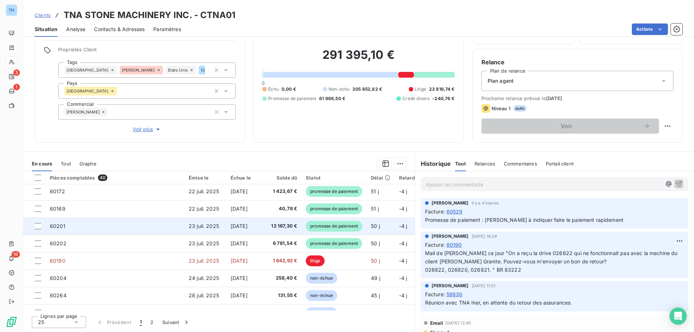
scroll to position [282, 0]
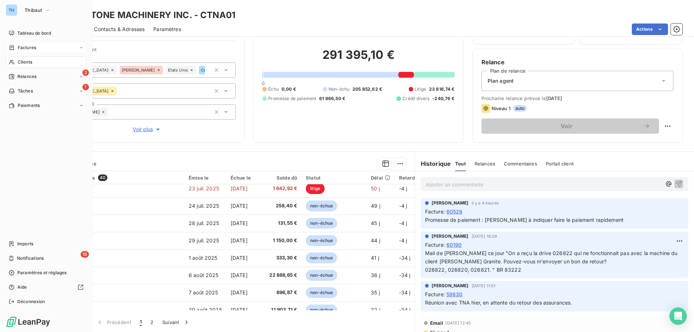
click at [17, 48] on div "Factures" at bounding box center [22, 47] width 27 height 7
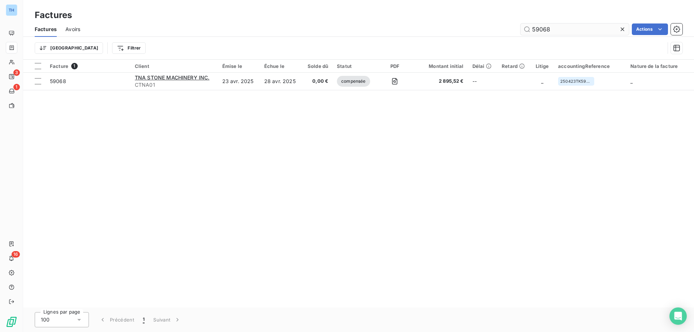
click at [556, 28] on input "59068" at bounding box center [575, 30] width 108 height 12
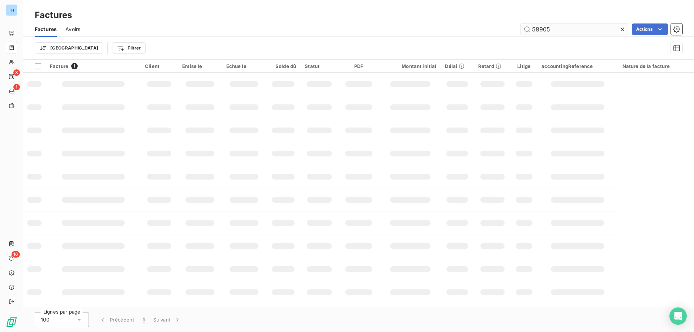
type input "58905"
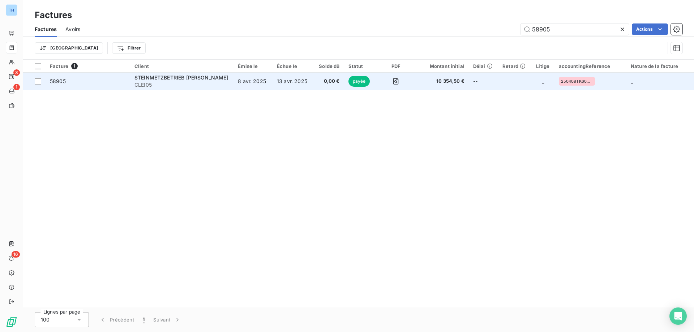
click at [262, 82] on td "8 avr. 2025" at bounding box center [253, 81] width 39 height 17
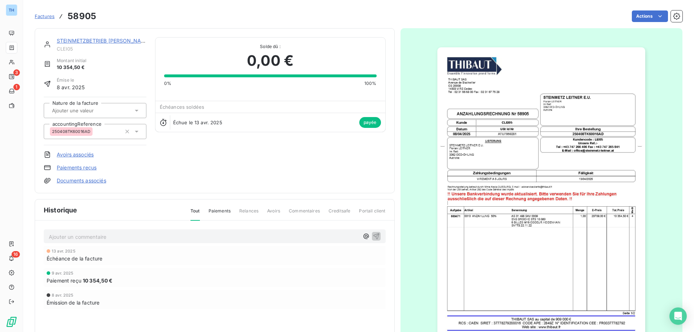
click at [108, 40] on link "STEINMETZBETRIEB [PERSON_NAME]" at bounding box center [104, 41] width 94 height 6
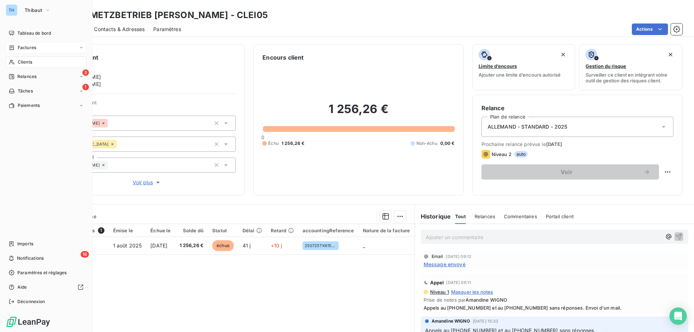
click at [26, 47] on span "Factures" at bounding box center [27, 47] width 18 height 7
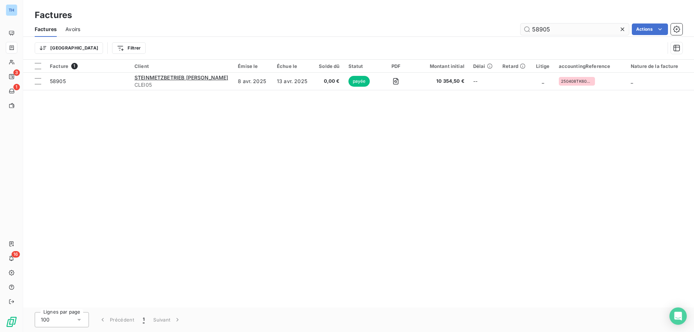
click at [557, 31] on input "58905" at bounding box center [575, 30] width 108 height 12
type input "58906"
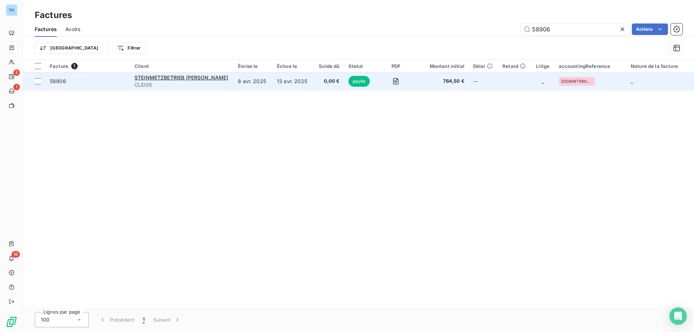
click at [303, 88] on td "13 avr. 2025" at bounding box center [293, 81] width 41 height 17
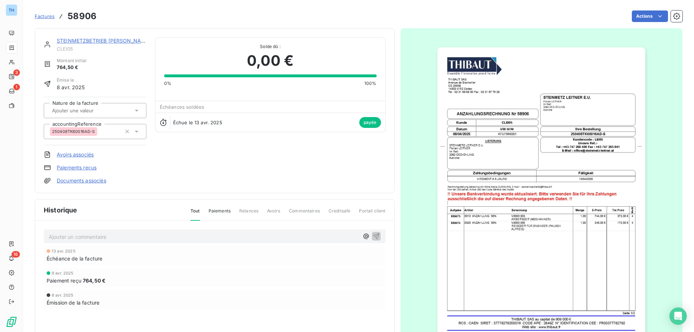
click at [506, 110] on img "button" at bounding box center [542, 194] width 208 height 294
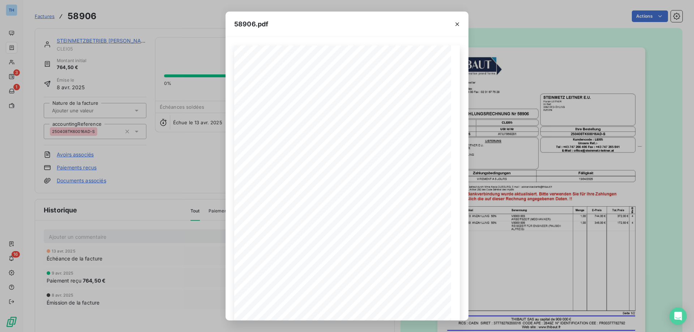
drag, startPoint x: 457, startPoint y: 25, endPoint x: 414, endPoint y: 28, distance: 42.4
click at [457, 25] on icon "button" at bounding box center [457, 24] width 7 height 7
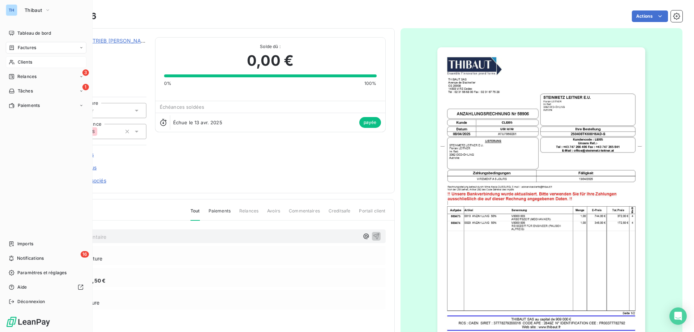
click at [13, 58] on div "Clients" at bounding box center [46, 62] width 81 height 12
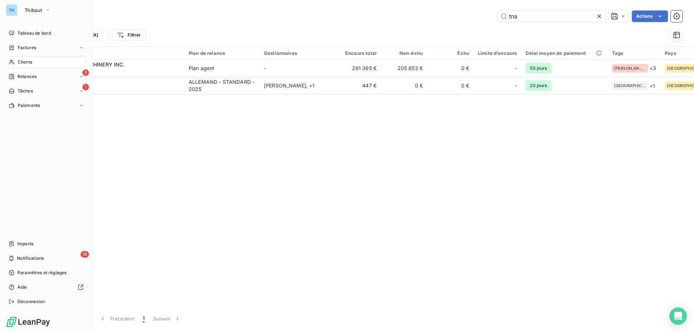
click at [23, 50] on span "Factures" at bounding box center [27, 47] width 18 height 7
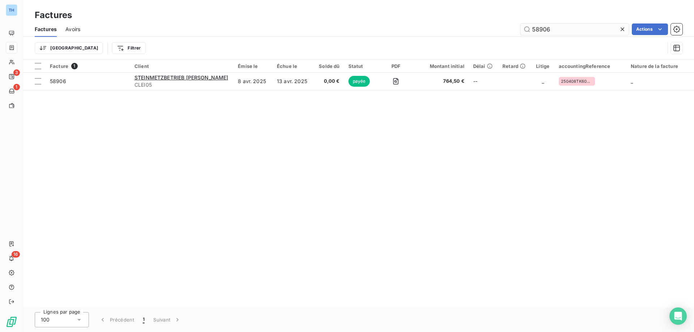
click at [553, 27] on input "58906" at bounding box center [575, 30] width 108 height 12
type input "58905"
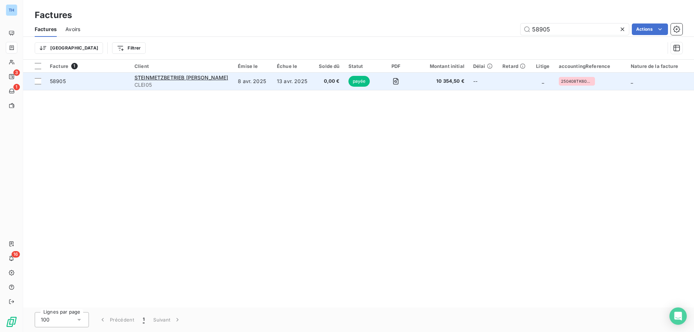
click at [307, 80] on td "13 avr. 2025" at bounding box center [293, 81] width 41 height 17
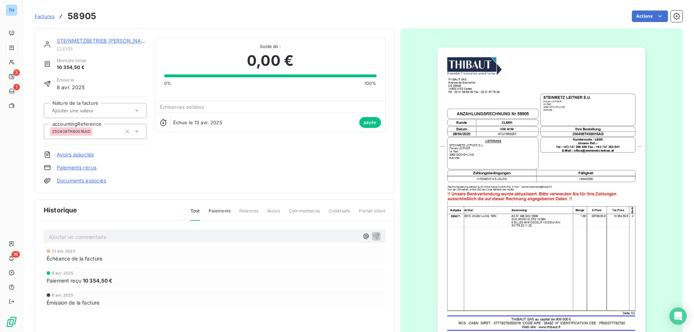
click at [469, 118] on img "button" at bounding box center [542, 194] width 208 height 294
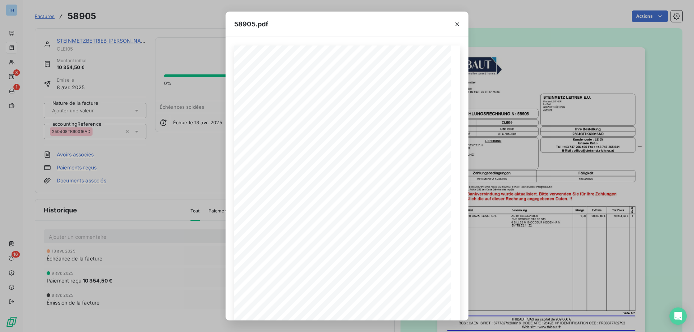
click at [163, 56] on div "58905.pdf THIBAUT [GEOGRAPHIC_DATA] CS 20008 14503 VIRE Cedex TÈl : [PHONE_NUMB…" at bounding box center [347, 166] width 694 height 332
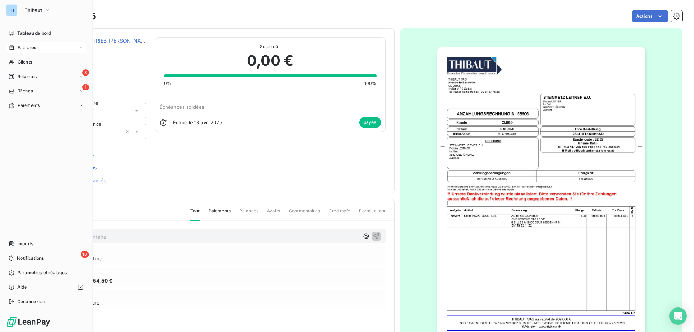
click at [29, 47] on span "Factures" at bounding box center [27, 47] width 18 height 7
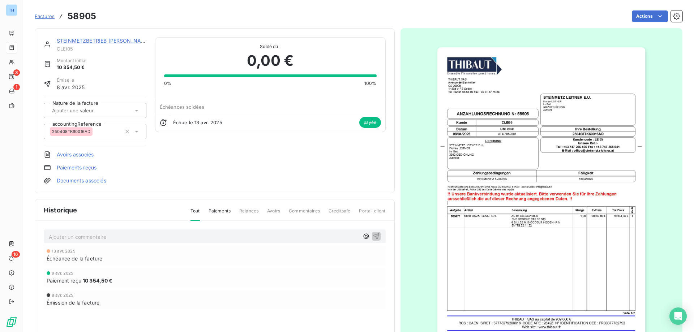
drag, startPoint x: 38, startPoint y: 16, endPoint x: 58, endPoint y: 16, distance: 20.6
click at [38, 16] on span "Factures" at bounding box center [45, 16] width 20 height 6
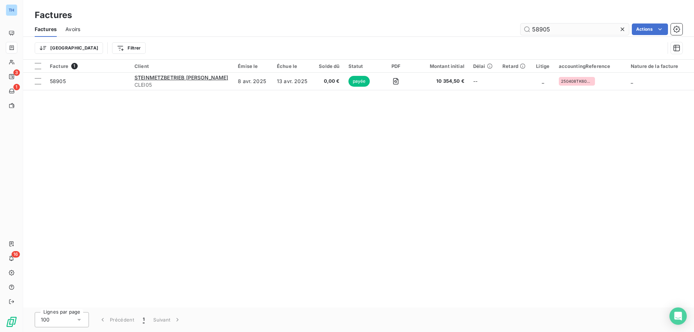
click at [555, 30] on input "58905" at bounding box center [575, 30] width 108 height 12
type input "58954"
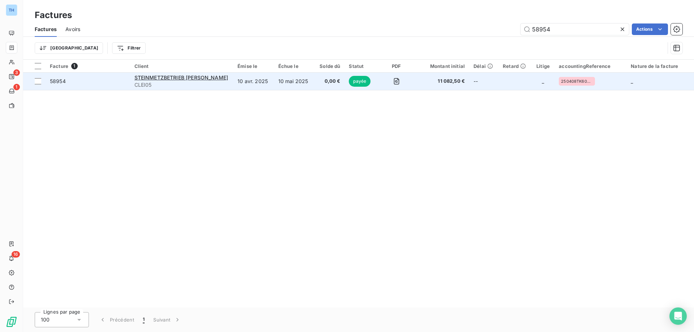
click at [253, 82] on td "10 avr. 2025" at bounding box center [253, 81] width 40 height 17
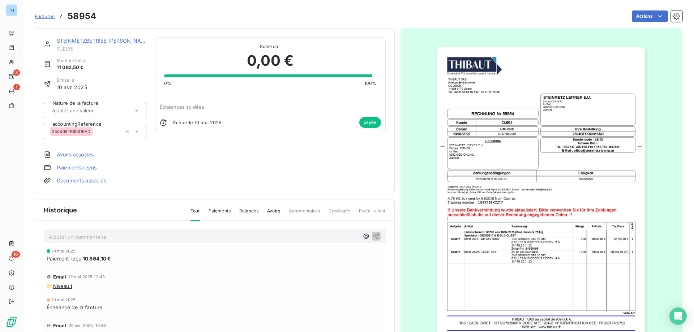
click at [485, 113] on img "button" at bounding box center [542, 194] width 208 height 294
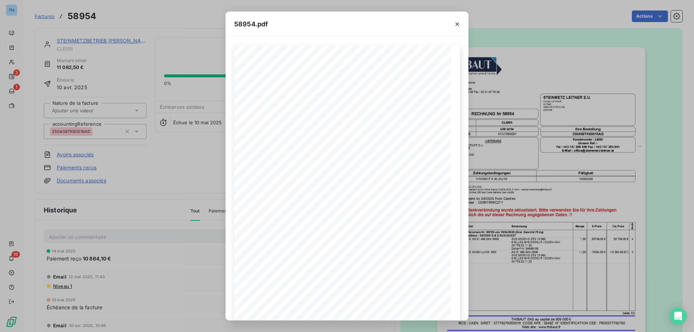
click at [134, 22] on div "58954.pdf THIBAUT [GEOGRAPHIC_DATA] CS 20008 14503 VIRE Cedex TÈl : [PHONE_NUMB…" at bounding box center [347, 166] width 694 height 332
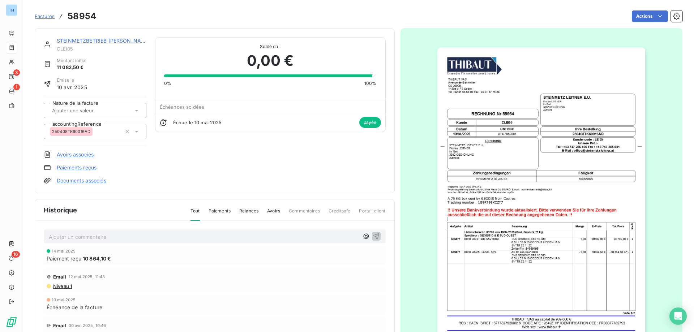
click at [43, 17] on span "Factures" at bounding box center [45, 16] width 20 height 6
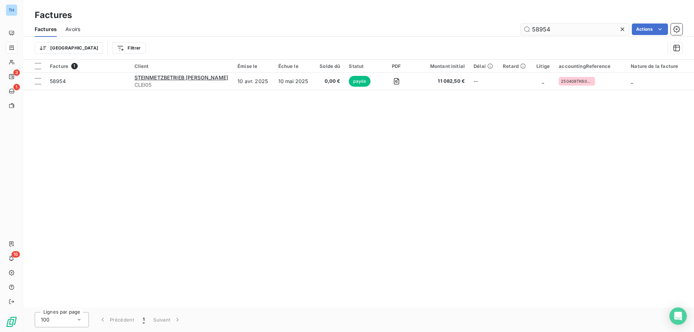
click at [560, 24] on input "58954" at bounding box center [575, 30] width 108 height 12
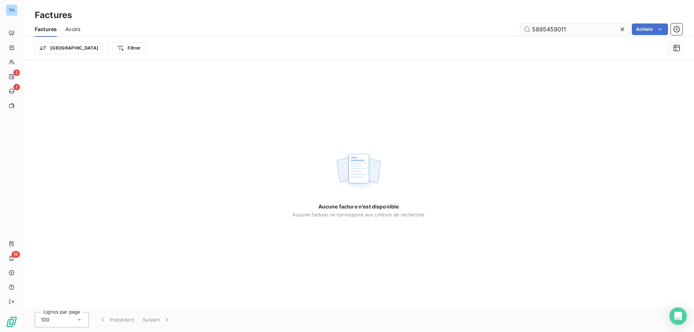
drag, startPoint x: 560, startPoint y: 24, endPoint x: 585, endPoint y: 30, distance: 25.5
click at [561, 25] on input "5895459011" at bounding box center [575, 30] width 108 height 12
click at [586, 30] on input "5895459011" at bounding box center [575, 30] width 108 height 12
type input "59011"
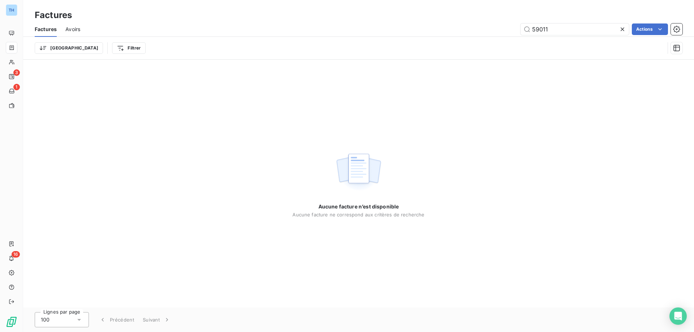
click at [76, 31] on span "Avoirs" at bounding box center [72, 29] width 15 height 7
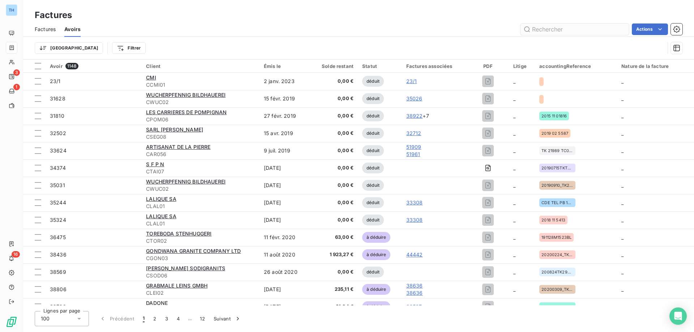
click at [545, 26] on input "text" at bounding box center [575, 30] width 108 height 12
type input "59011"
click at [556, 29] on input "59011" at bounding box center [575, 30] width 108 height 12
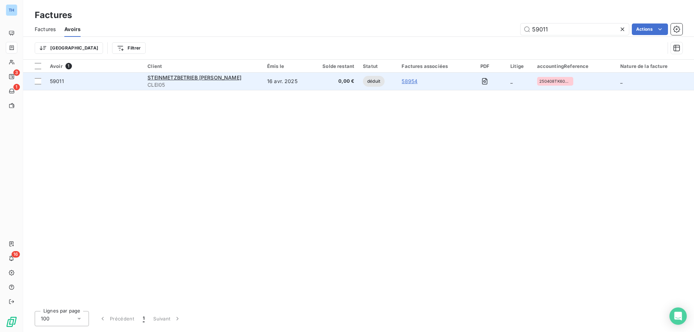
click at [327, 85] on span "0,00 €" at bounding box center [334, 81] width 40 height 7
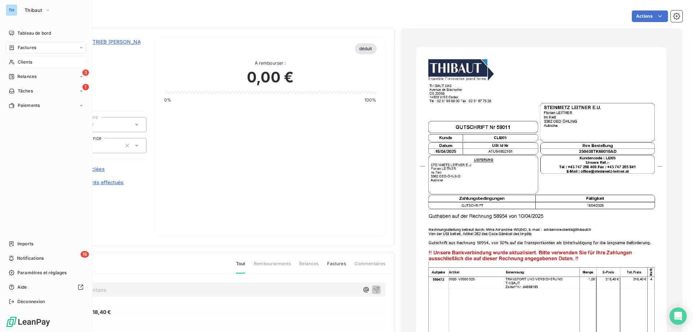
click at [13, 63] on icon at bounding box center [11, 62] width 5 height 5
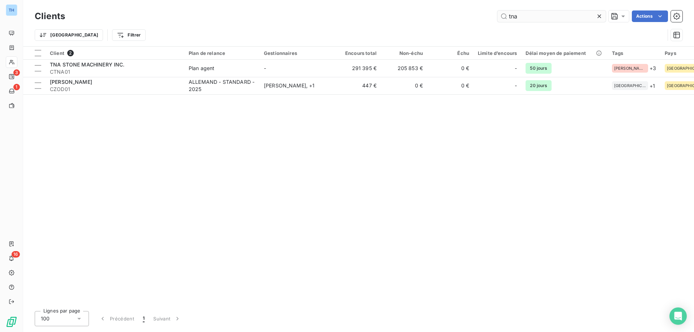
click at [543, 18] on input "tna" at bounding box center [552, 16] width 108 height 12
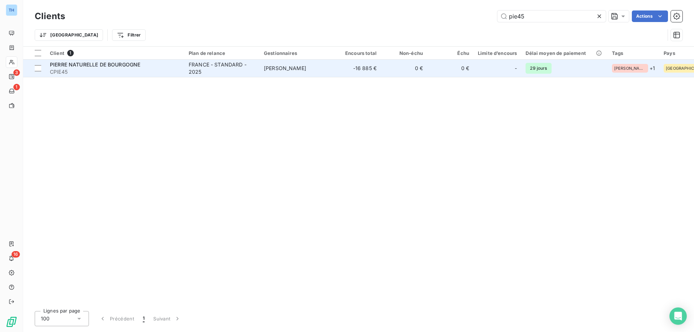
type input "pie45"
click at [244, 75] on div "FRANCE - STANDARD - 2025" at bounding box center [222, 68] width 67 height 14
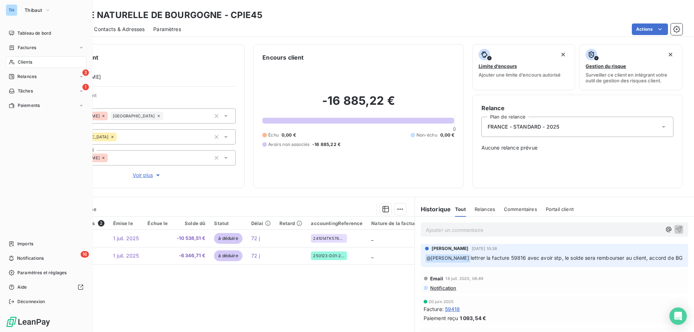
drag, startPoint x: 15, startPoint y: 48, endPoint x: 55, endPoint y: 47, distance: 40.2
click at [15, 48] on div "Factures" at bounding box center [22, 47] width 27 height 7
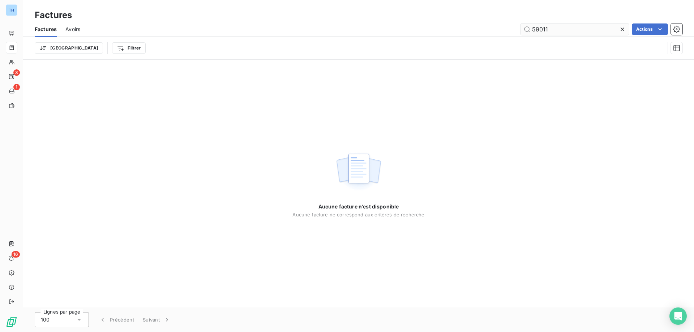
click at [570, 30] on input "59011" at bounding box center [575, 30] width 108 height 12
type input "59202"
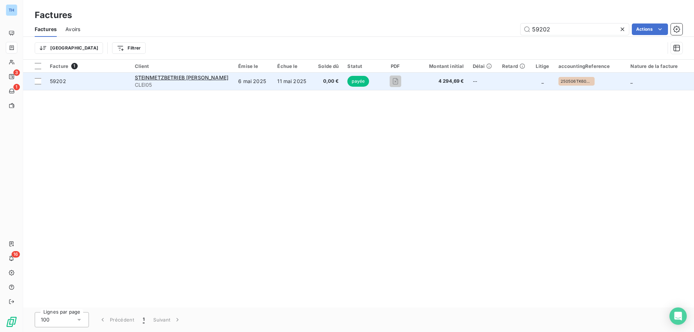
click at [255, 81] on td "6 mai 2025" at bounding box center [253, 81] width 39 height 17
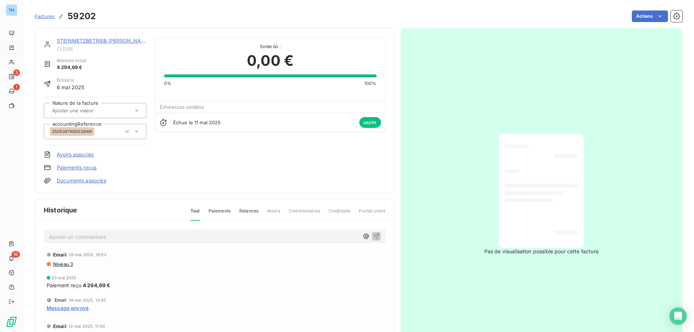
click at [121, 43] on link "STEINMETZBETRIEB [PERSON_NAME]" at bounding box center [104, 41] width 94 height 6
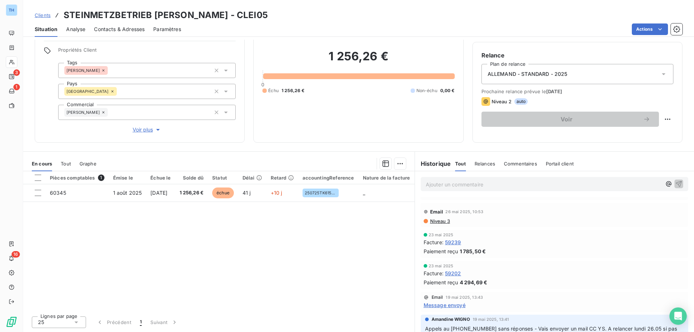
scroll to position [542, 0]
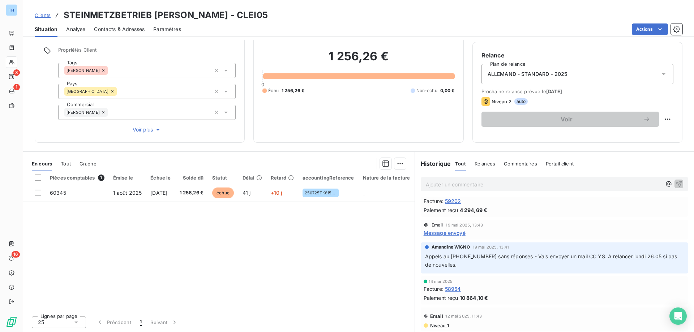
click at [442, 234] on span "Message envoyé" at bounding box center [445, 233] width 42 height 8
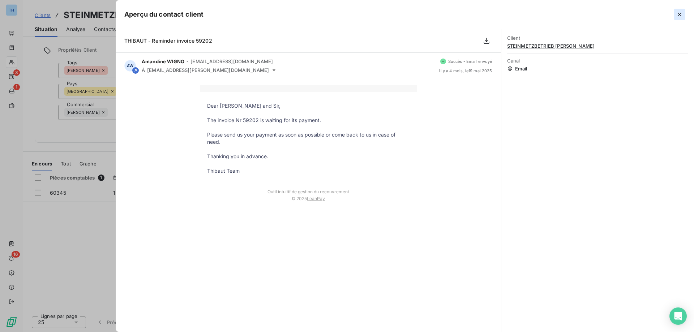
click at [682, 13] on icon "button" at bounding box center [679, 14] width 7 height 7
